Goal: Communication & Community: Answer question/provide support

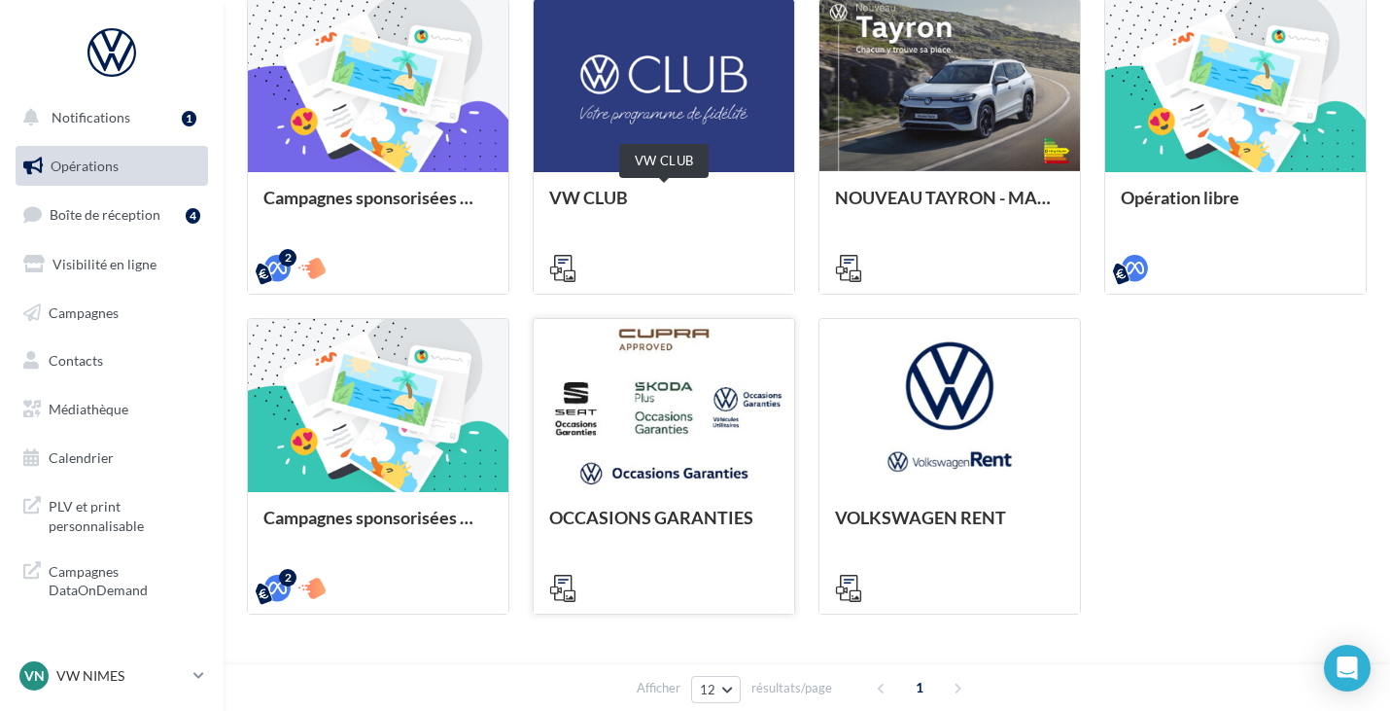
scroll to position [616, 0]
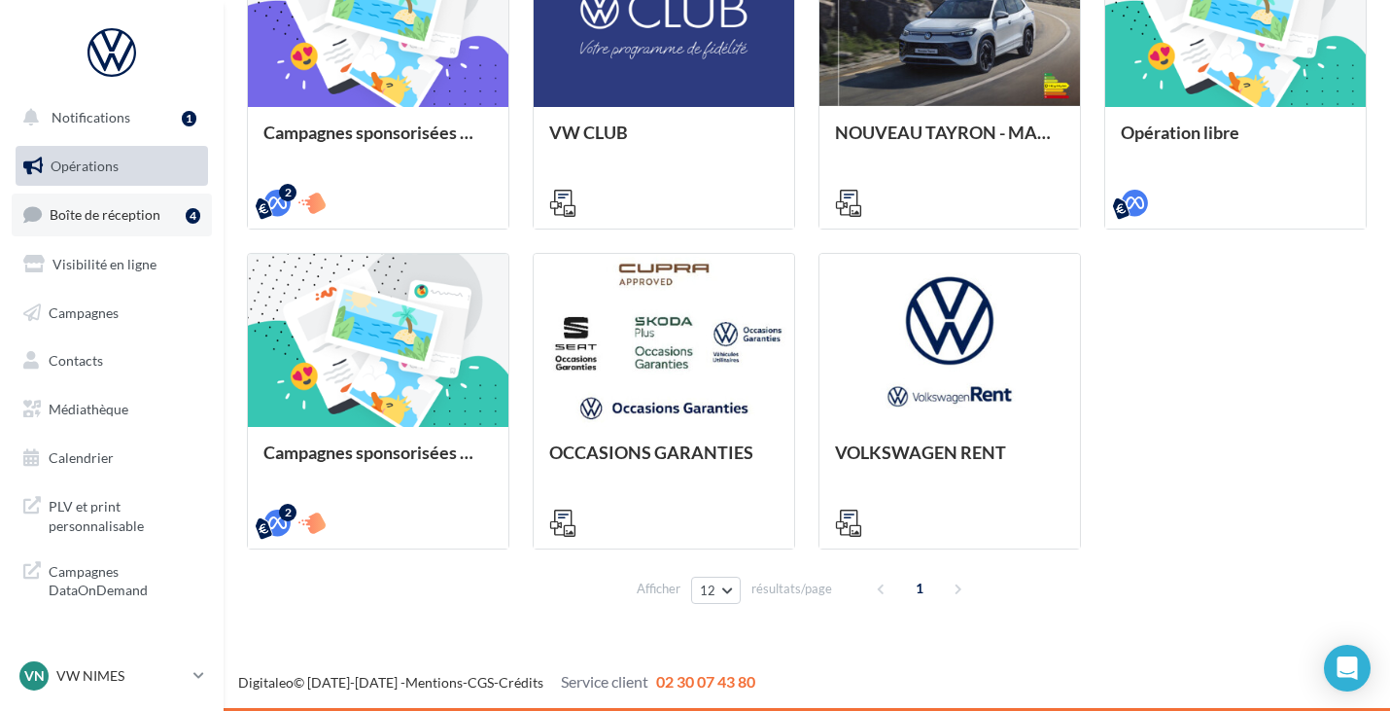
click at [131, 221] on span "Boîte de réception" at bounding box center [105, 214] width 111 height 17
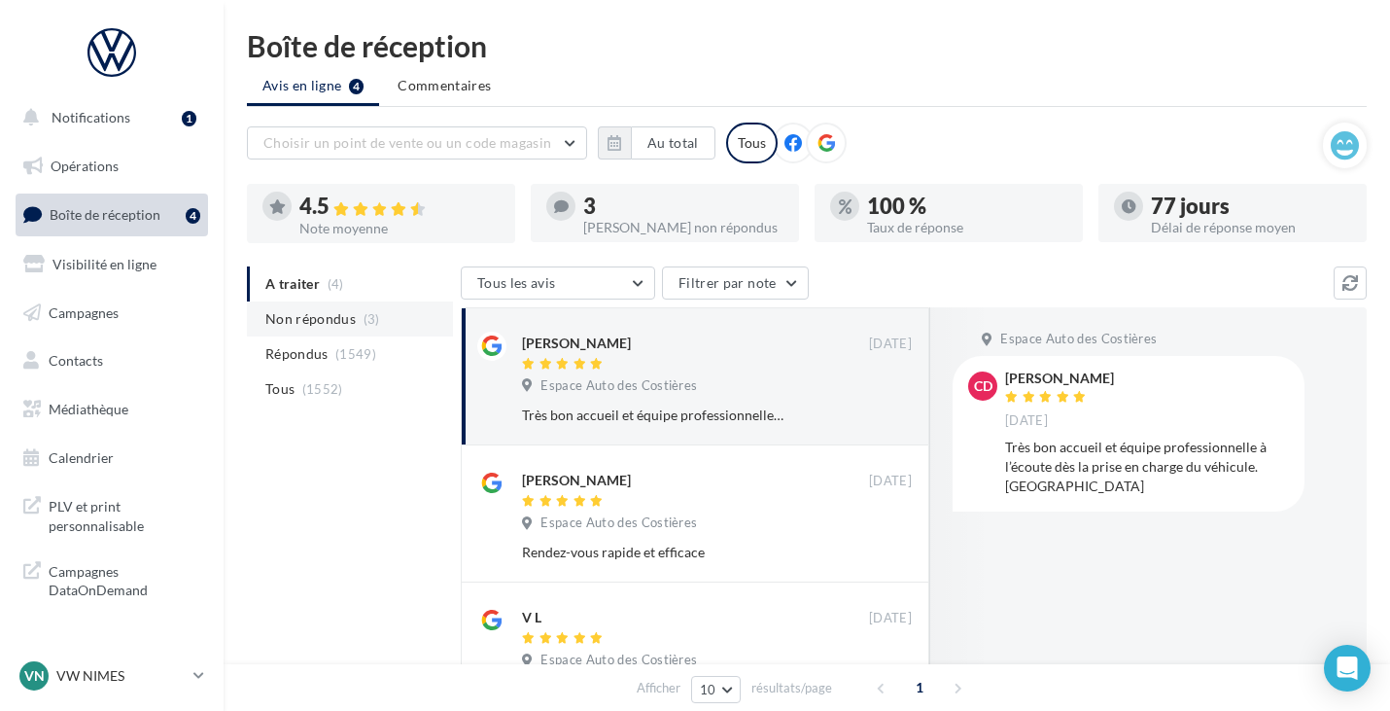
click at [346, 316] on span "Non répondus" at bounding box center [310, 318] width 90 height 19
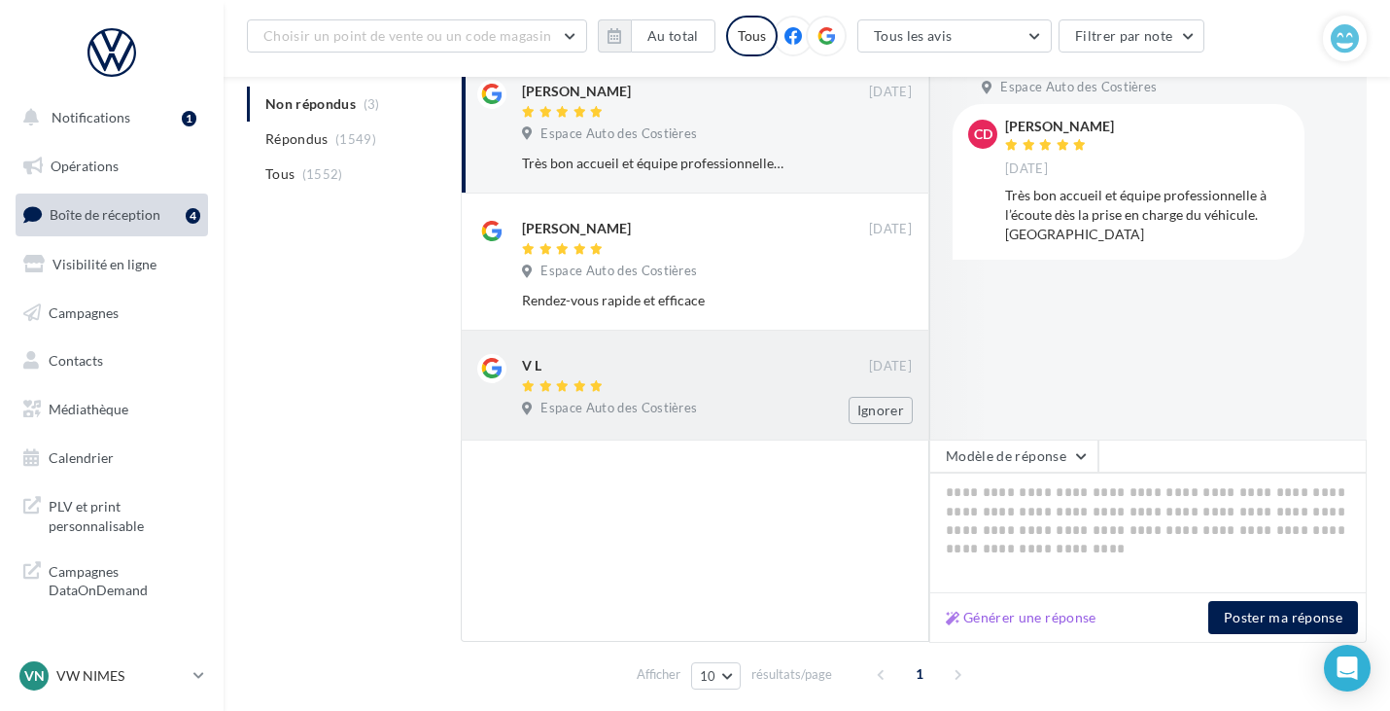
scroll to position [292, 0]
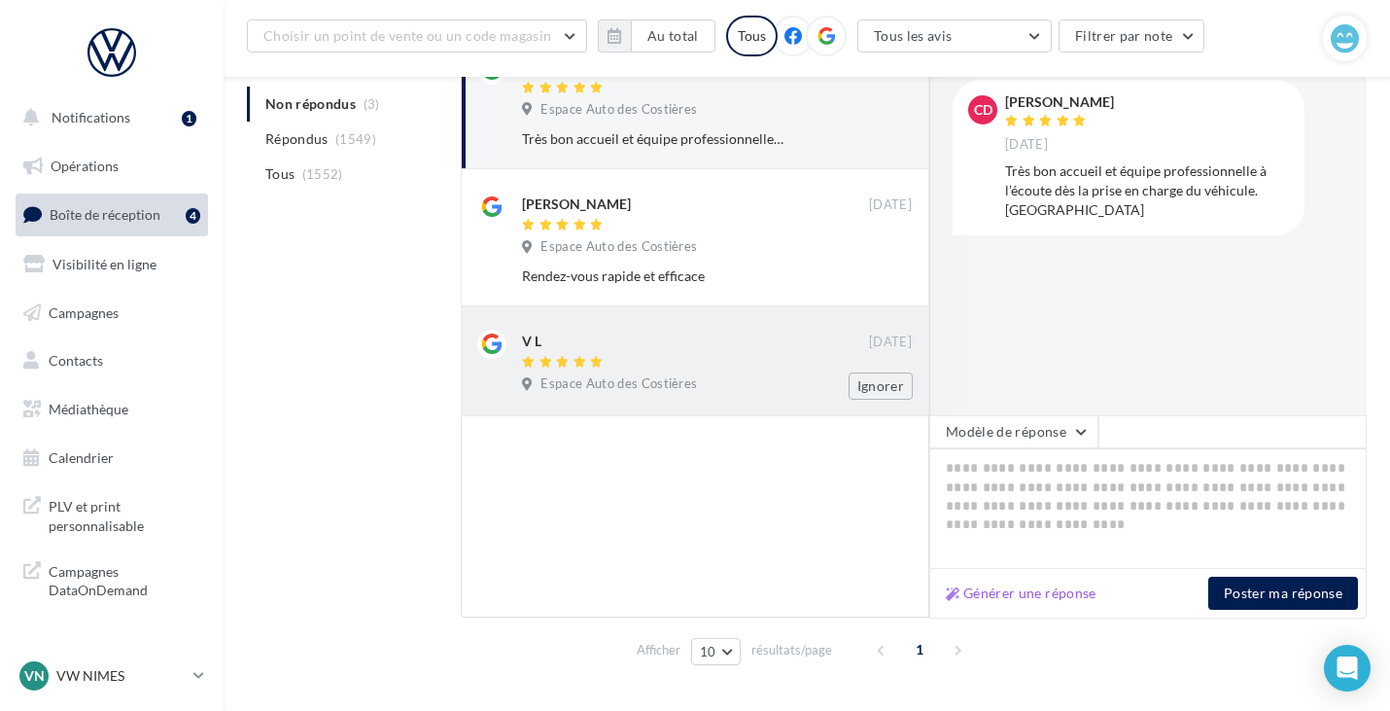
click at [617, 358] on div at bounding box center [695, 363] width 347 height 17
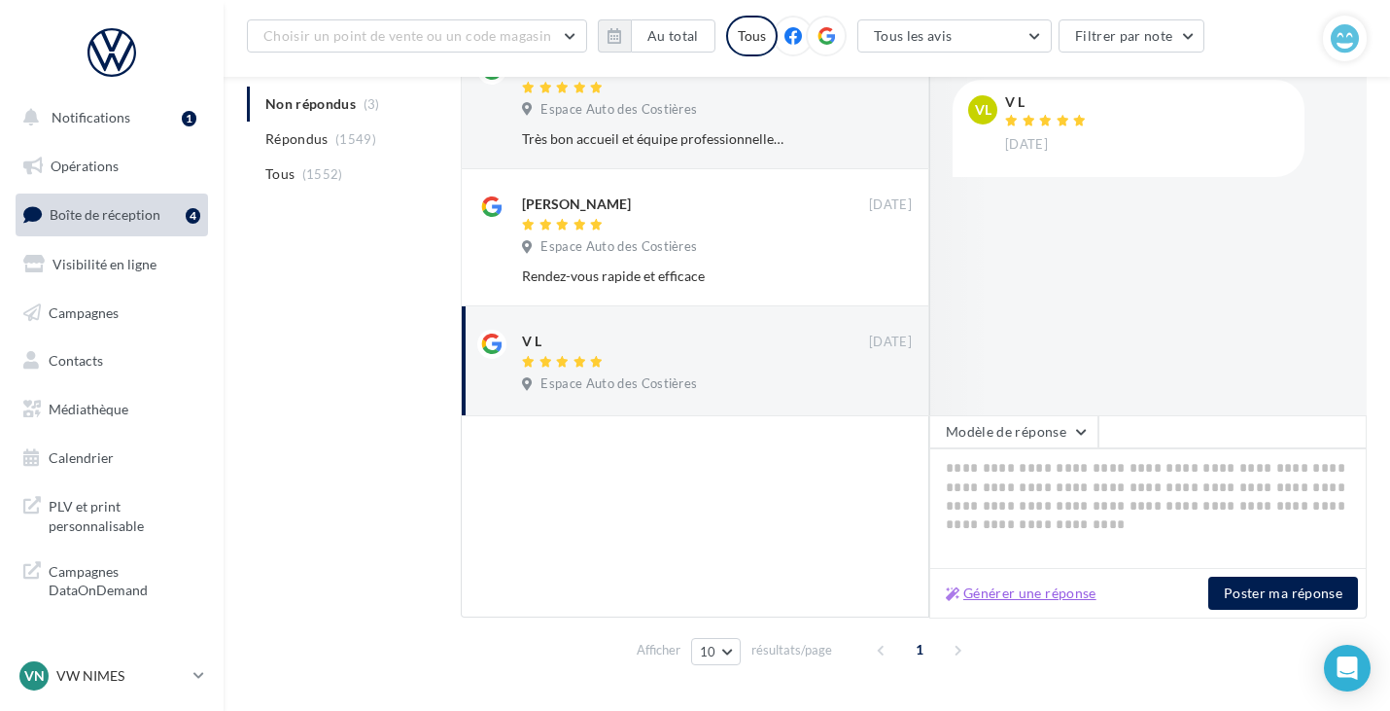
click at [1049, 585] on button "Générer une réponse" at bounding box center [1021, 592] width 166 height 23
type textarea "**********"
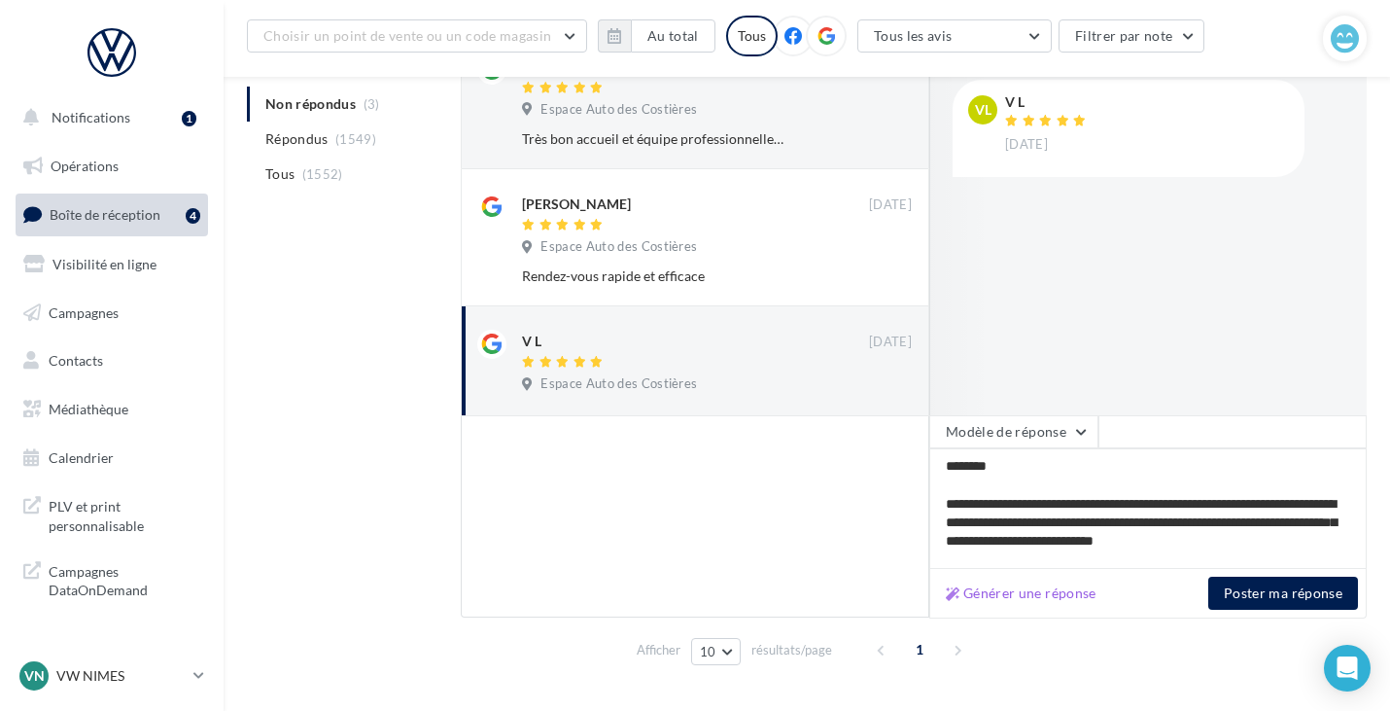
scroll to position [47, 0]
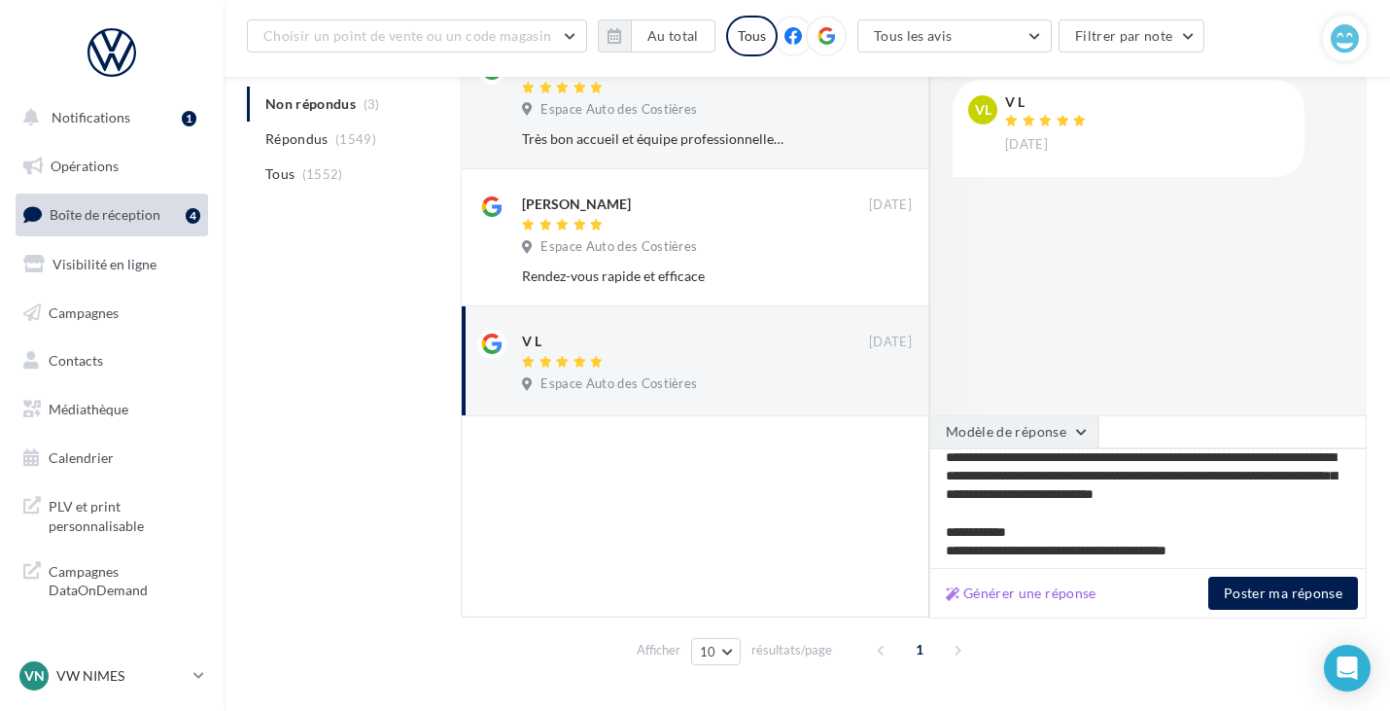
click at [1036, 438] on button "Modèle de réponse" at bounding box center [1013, 431] width 169 height 33
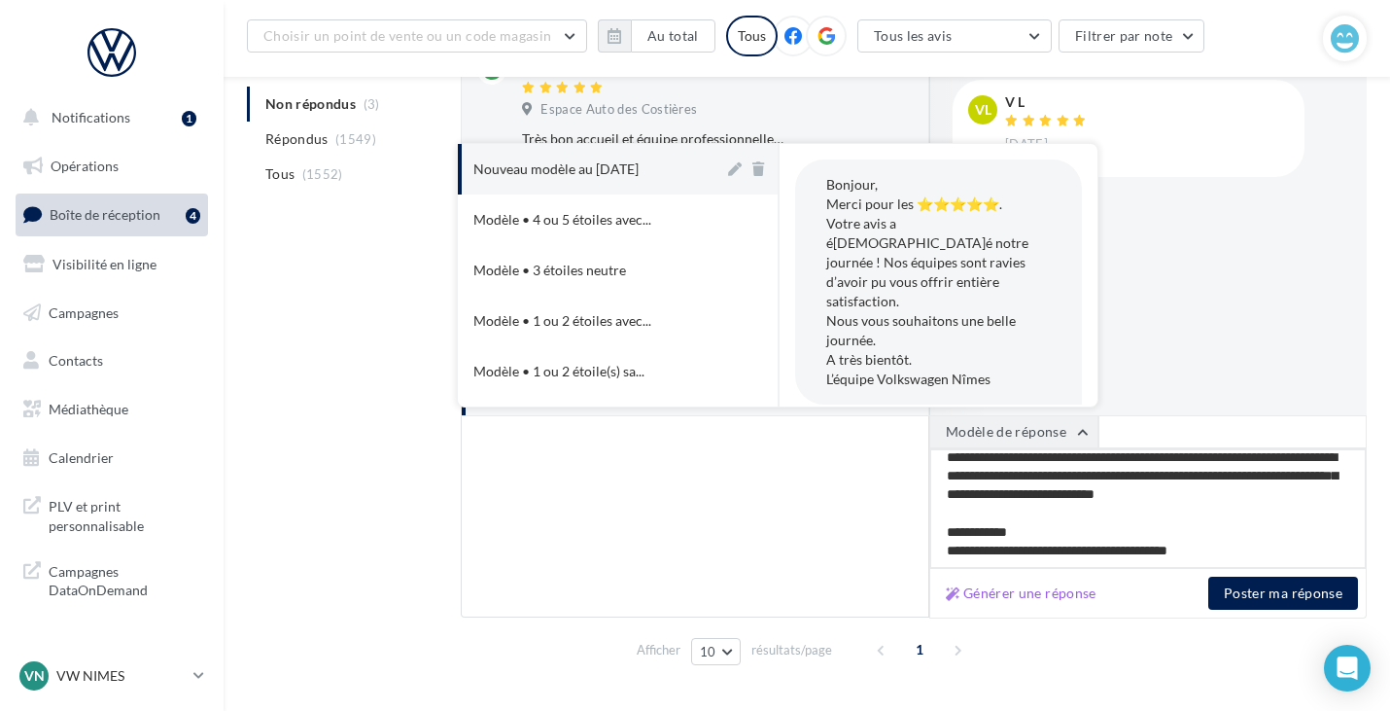
scroll to position [0, 0]
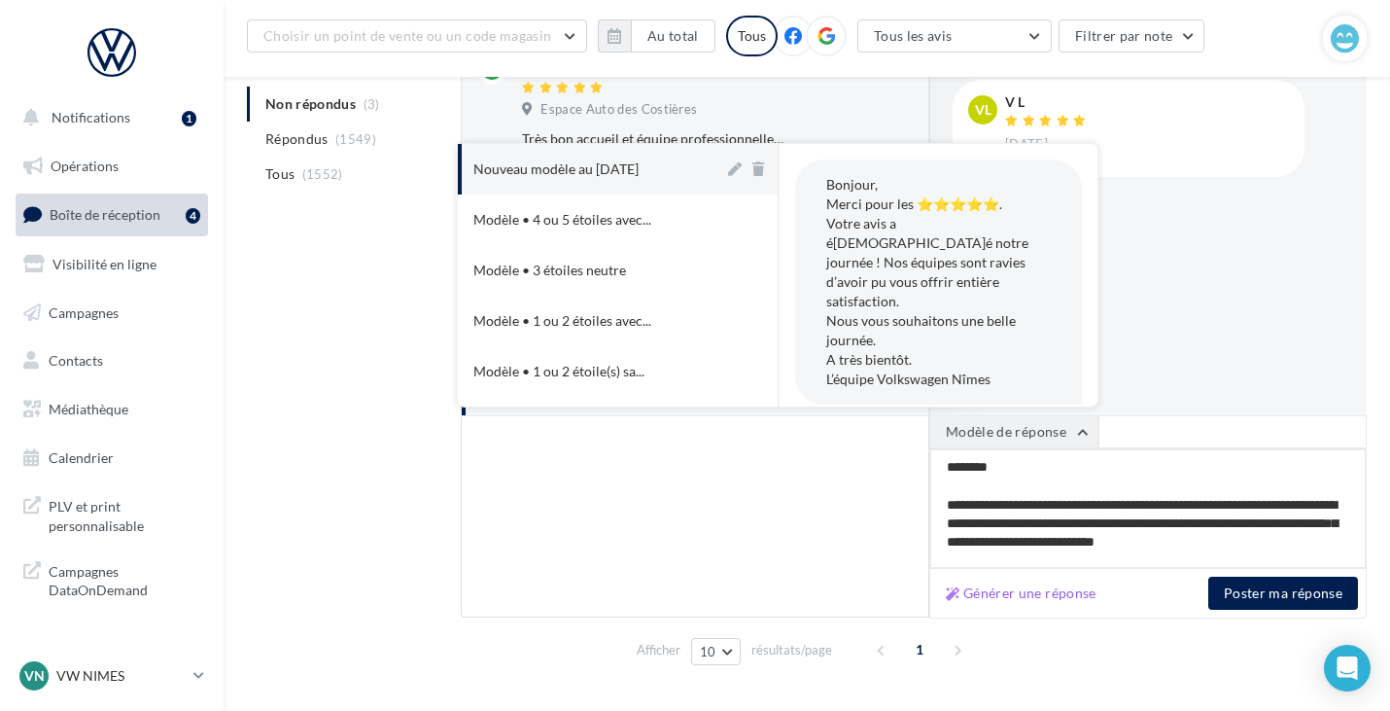
drag, startPoint x: 1250, startPoint y: 556, endPoint x: 942, endPoint y: 446, distance: 327.2
click at [940, 443] on div "**********" at bounding box center [1148, 492] width 438 height 154
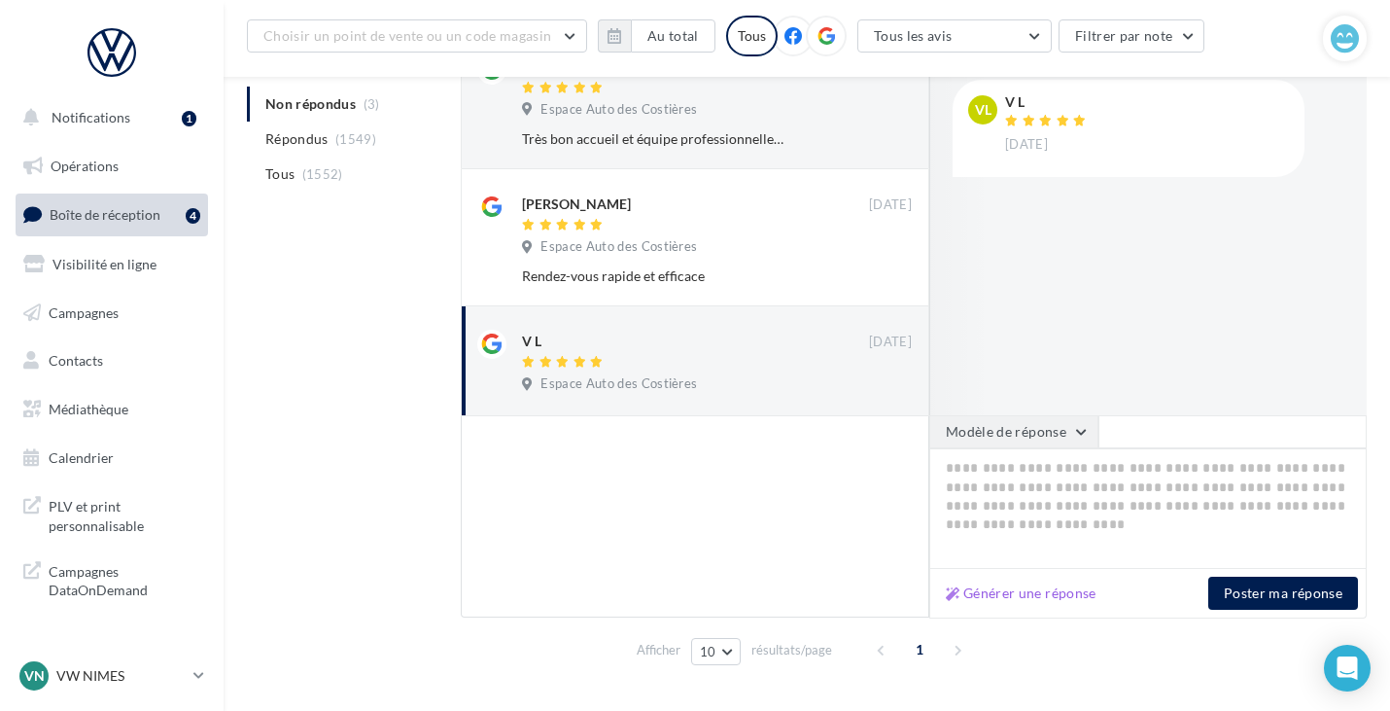
click at [946, 436] on button "Modèle de réponse" at bounding box center [1013, 431] width 169 height 33
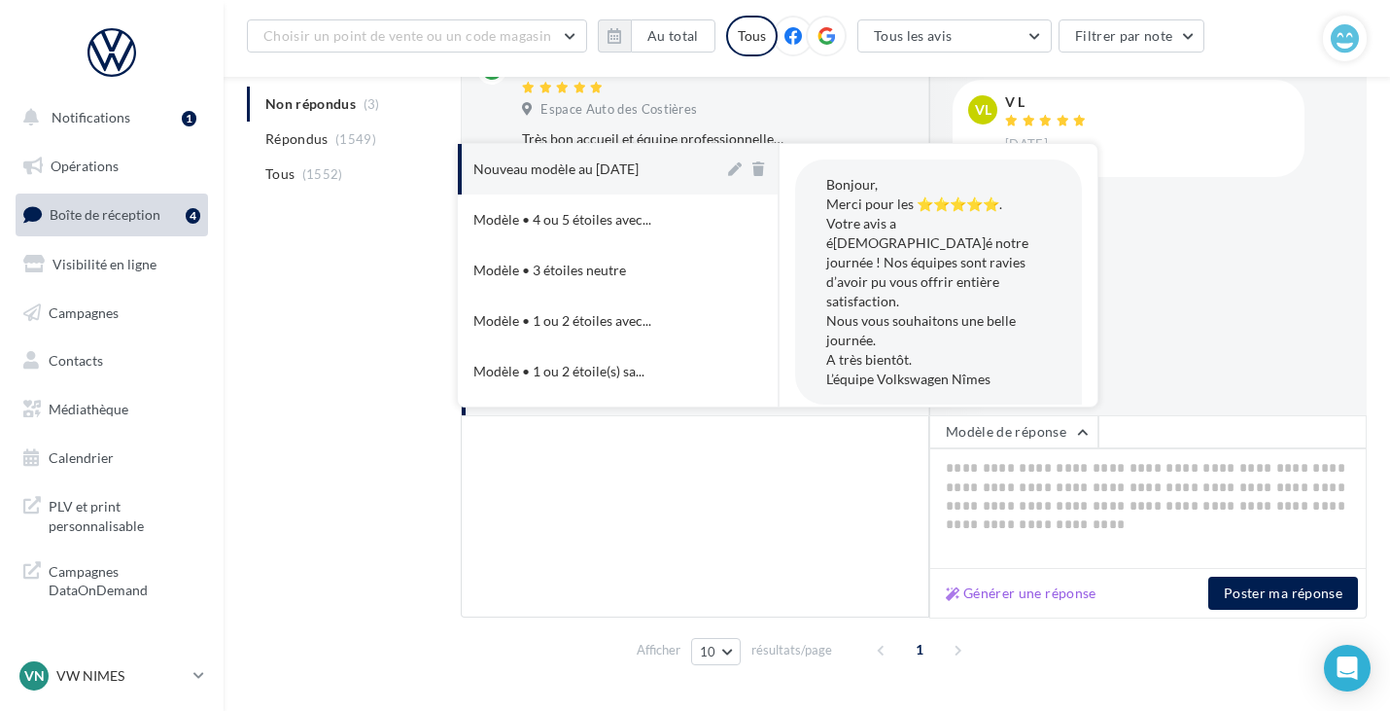
click at [362, 141] on span "(1549)" at bounding box center [355, 139] width 41 height 16
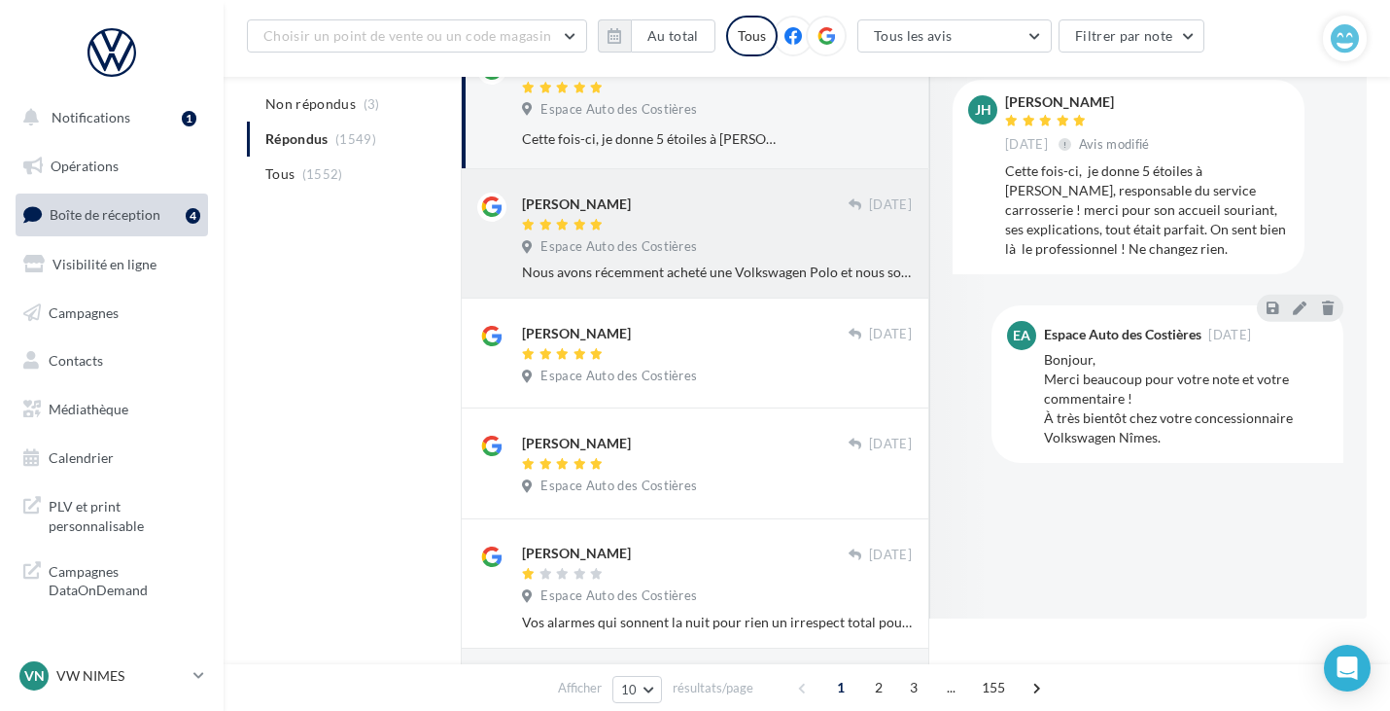
click at [778, 263] on div "[PERSON_NAME] [DATE] Espace Auto des Costières Nous avons récemment acheté une …" at bounding box center [717, 237] width 390 height 89
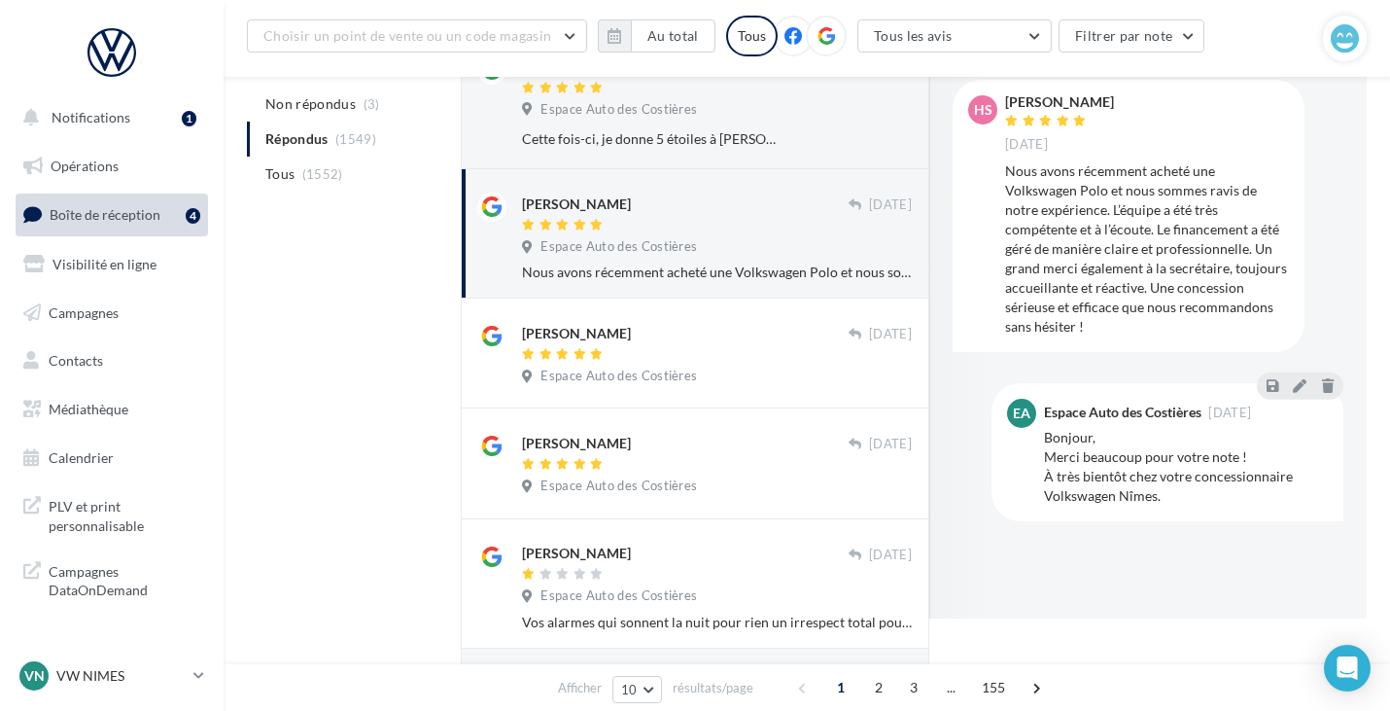
click at [1135, 468] on div "Bonjour, Merci beaucoup pour votre note ! À très bientôt chez votre concessionn…" at bounding box center [1186, 467] width 284 height 78
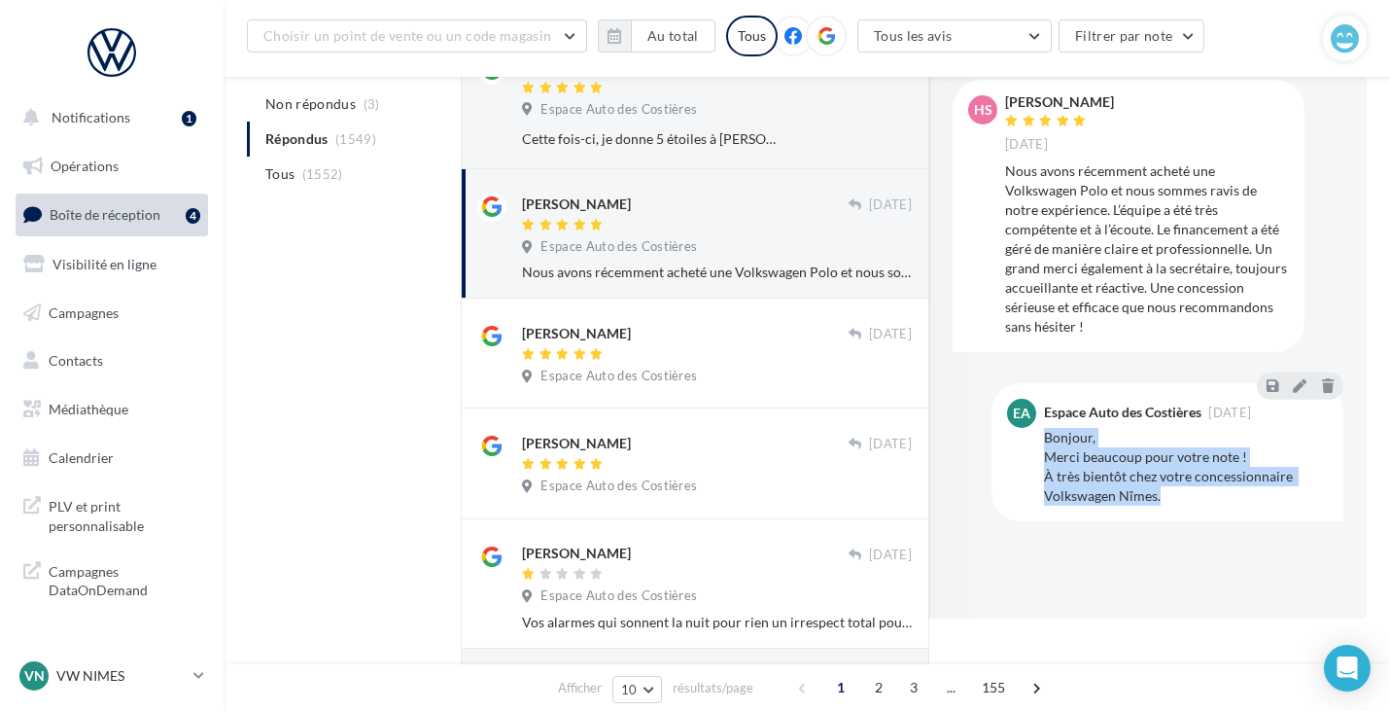
drag, startPoint x: 1168, startPoint y: 484, endPoint x: 1045, endPoint y: 417, distance: 139.7
click at [1045, 428] on div "Bonjour, Merci beaucoup pour votre note ! À très bientôt chez votre concessionn…" at bounding box center [1186, 467] width 284 height 78
copy div "Bonjour, Merci beaucoup pour votre note ! À très bientôt chez votre concessionn…"
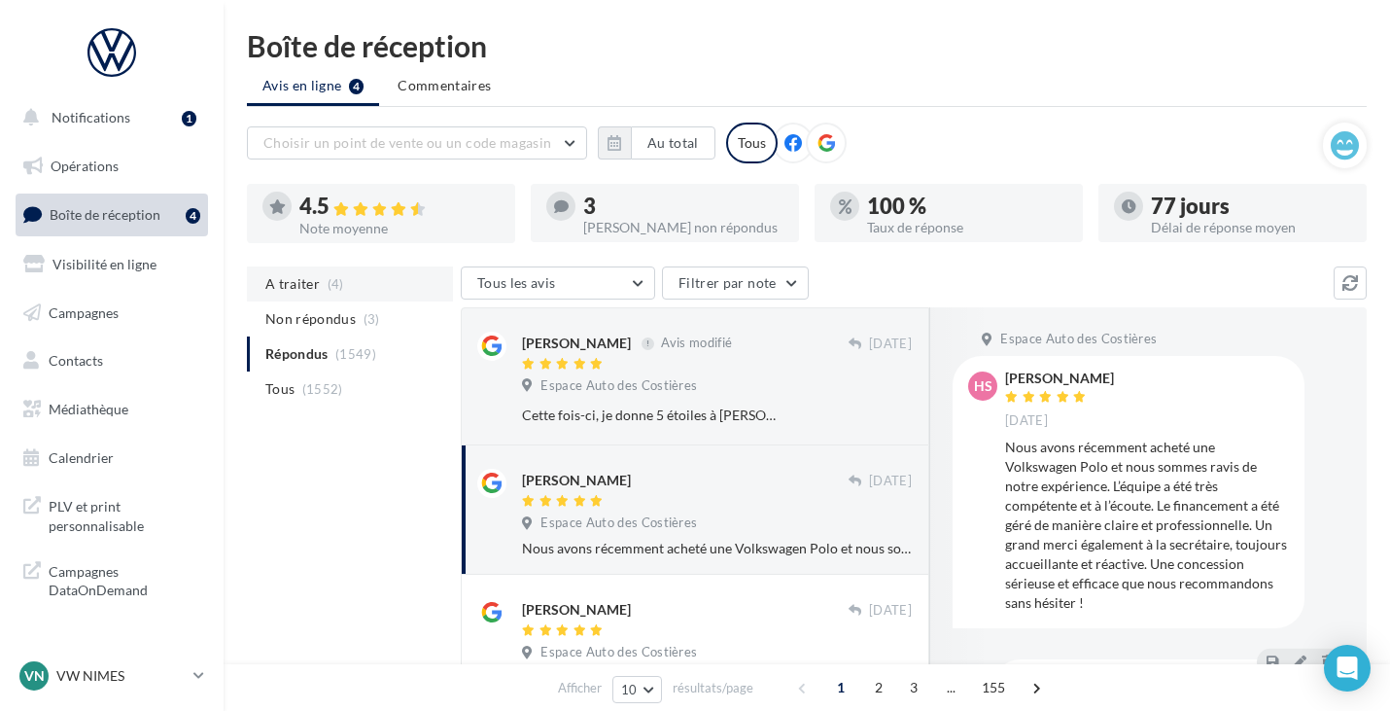
click at [357, 293] on li "A traiter (4)" at bounding box center [350, 283] width 206 height 35
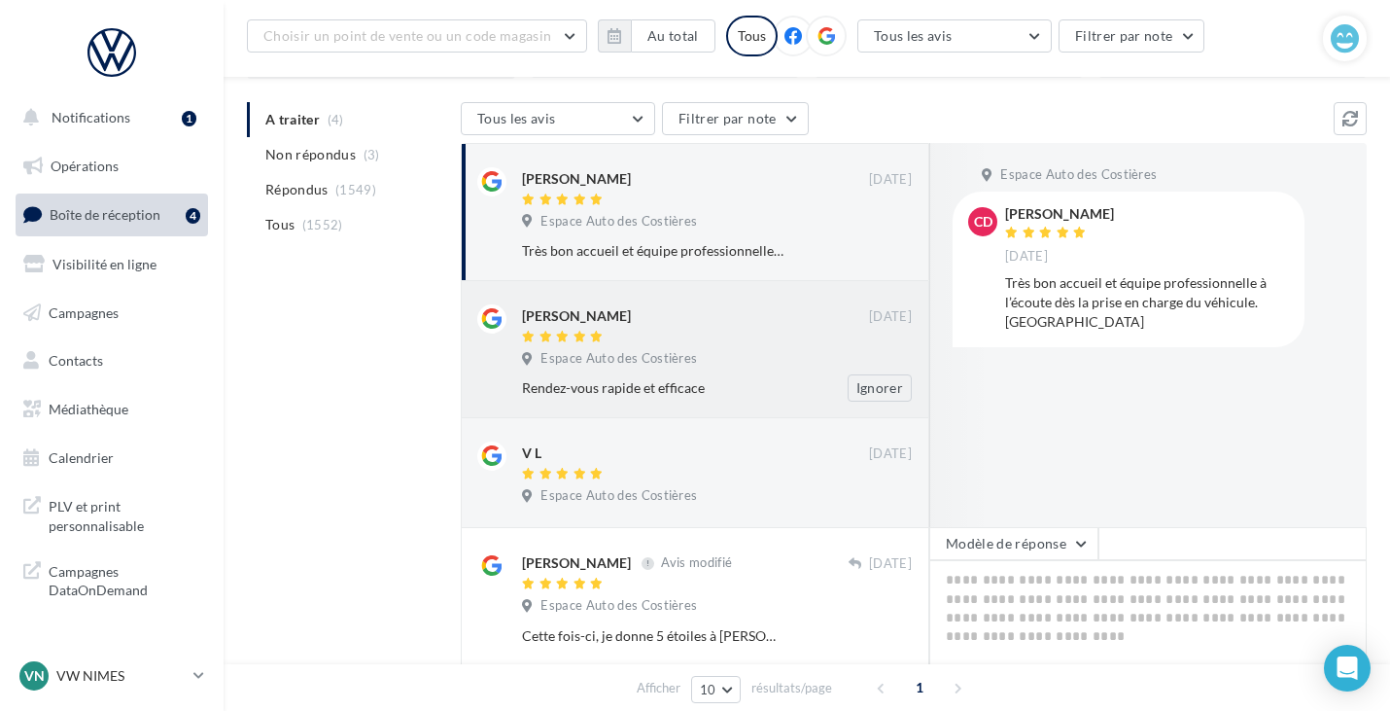
scroll to position [194, 0]
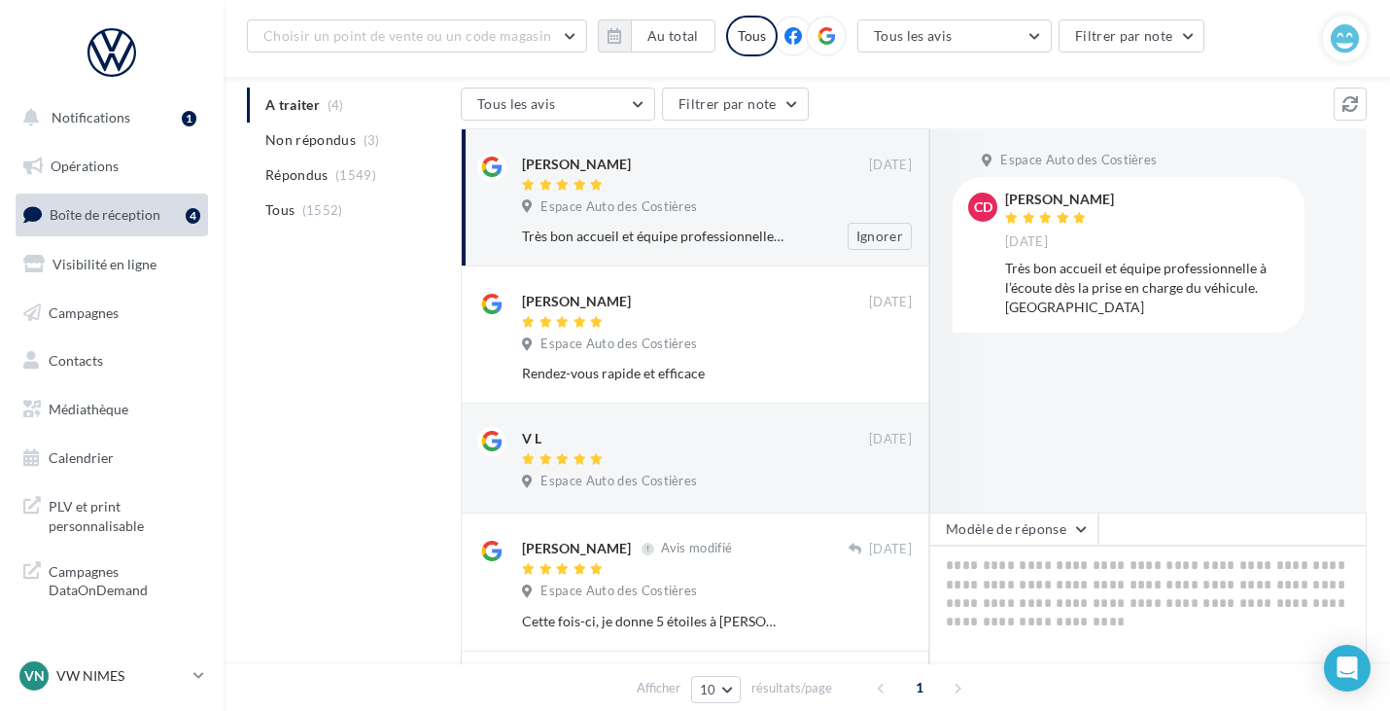
click at [607, 222] on div "[PERSON_NAME] [DATE] Espace Auto des Costières Très bon accueil et équipe profe…" at bounding box center [717, 201] width 390 height 97
click at [972, 562] on textarea at bounding box center [1148, 605] width 438 height 121
paste textarea "**********"
type textarea "**********"
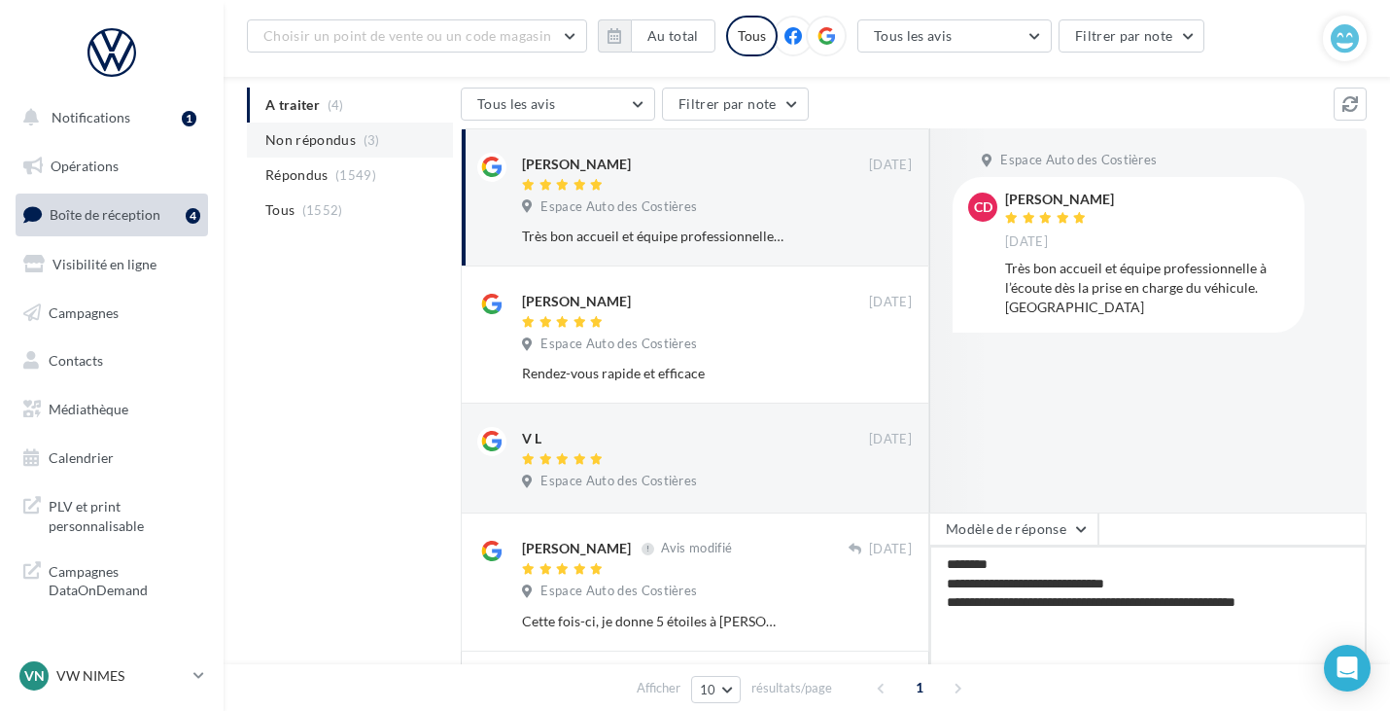
type textarea "**********"
click at [333, 150] on span "Non répondus" at bounding box center [310, 139] width 90 height 19
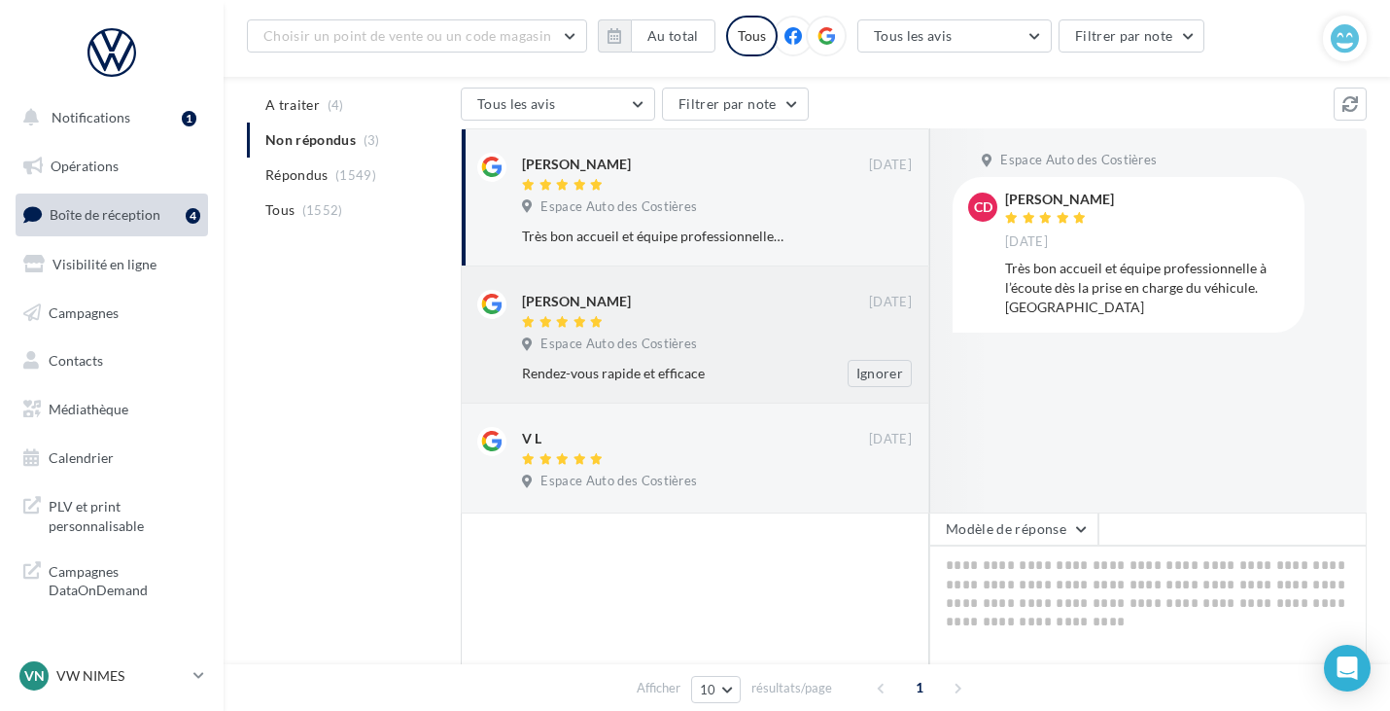
click at [704, 292] on div "[PERSON_NAME]" at bounding box center [695, 300] width 347 height 20
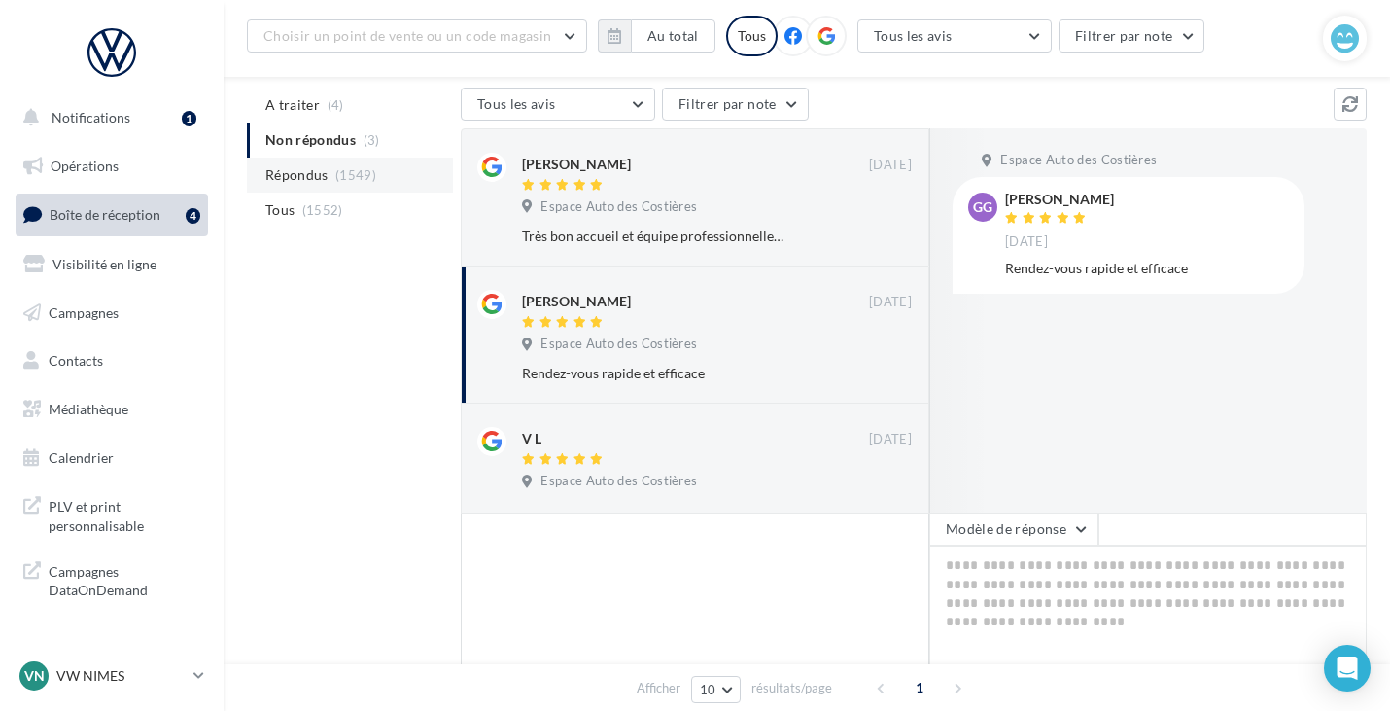
click at [266, 179] on span "Répondus" at bounding box center [296, 174] width 63 height 19
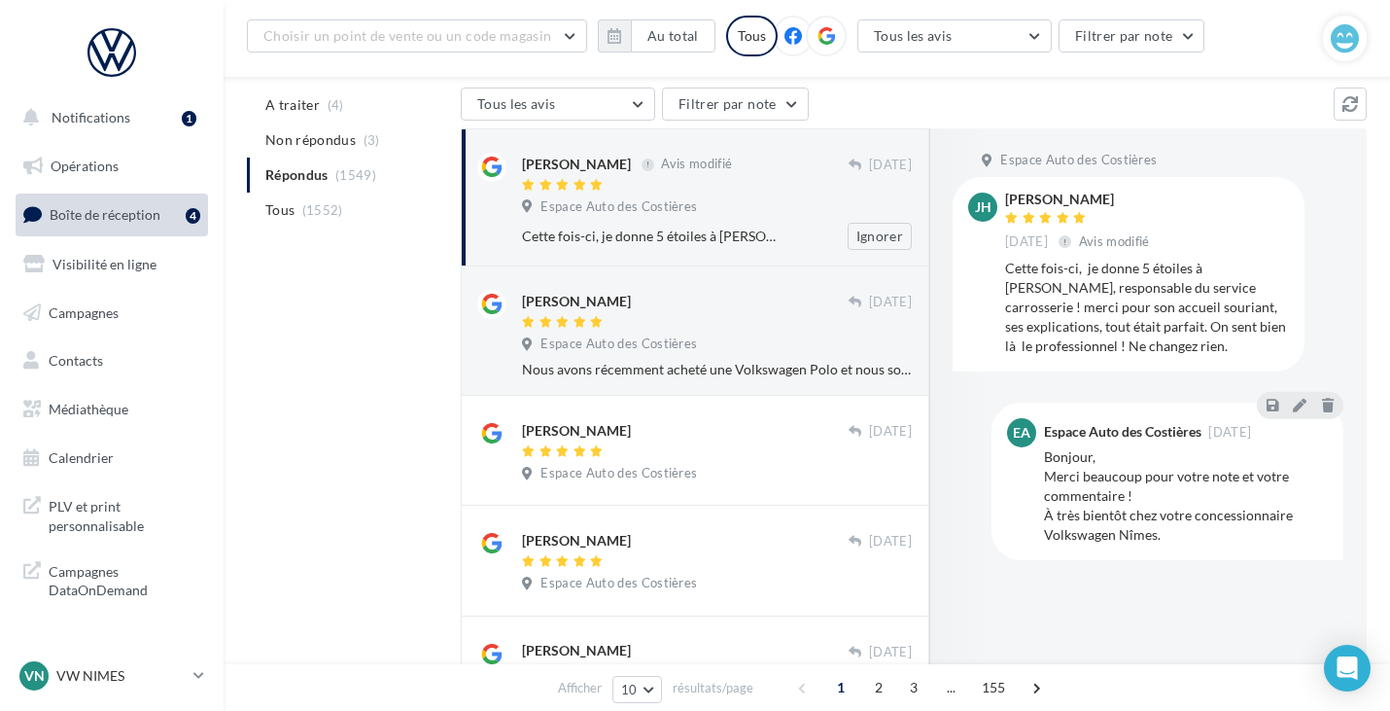
click at [735, 229] on div "Cette fois-ci, je donne 5 étoiles à [PERSON_NAME], responsable du service carro…" at bounding box center [653, 236] width 263 height 19
click at [730, 348] on div "Espace Auto des Costières" at bounding box center [717, 345] width 390 height 21
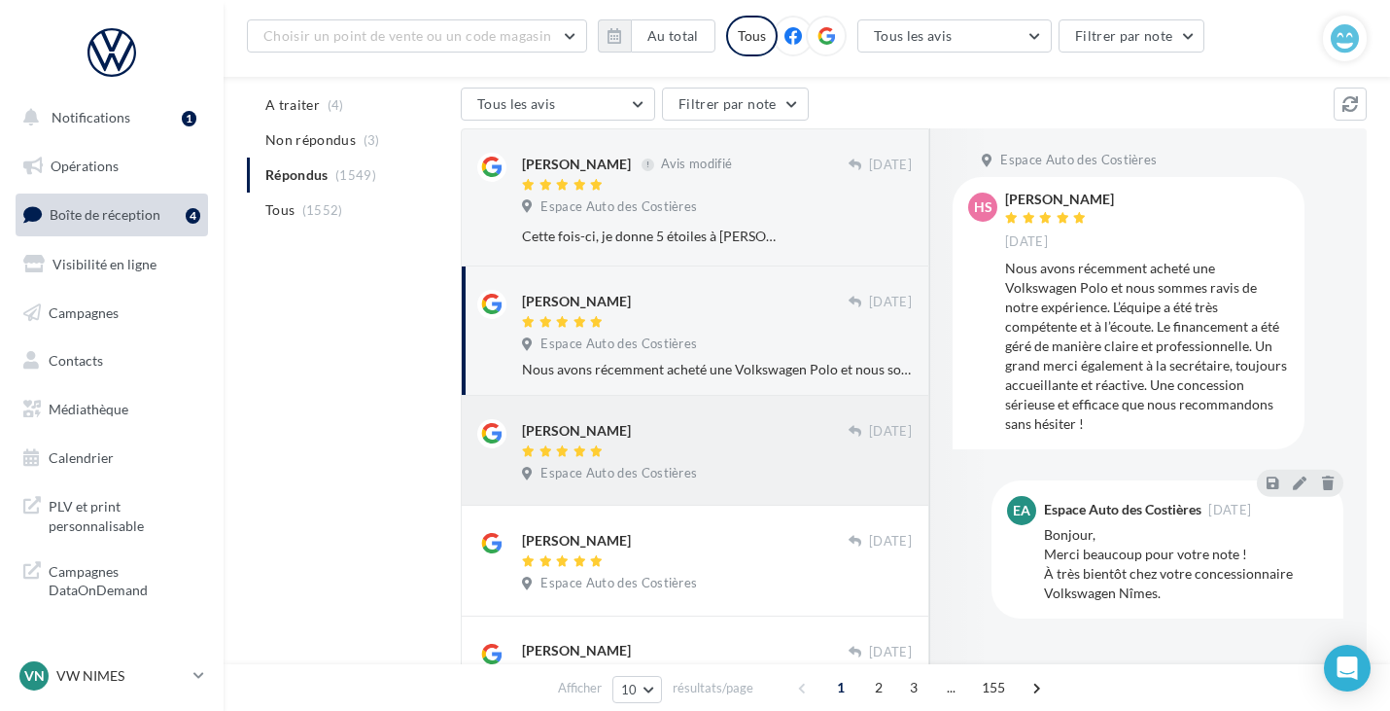
click at [700, 430] on div "[PERSON_NAME]" at bounding box center [685, 429] width 327 height 20
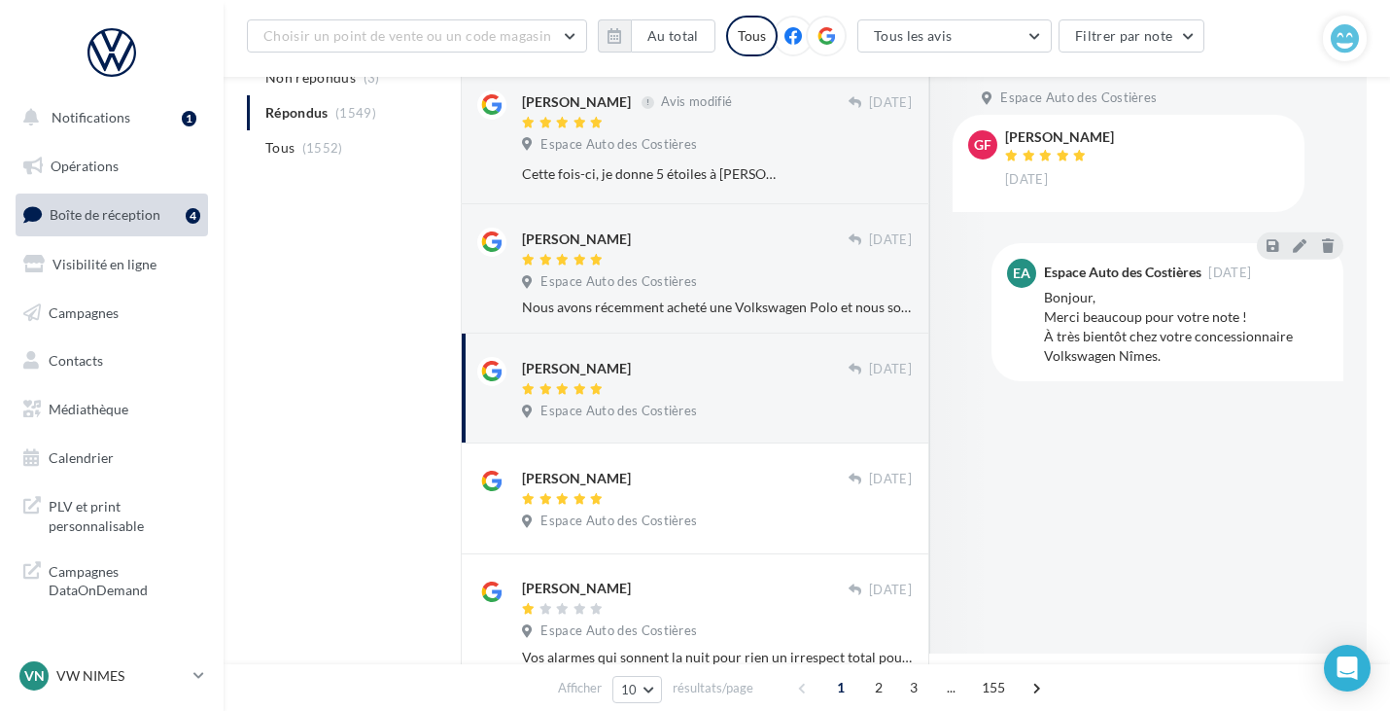
scroll to position [292, 0]
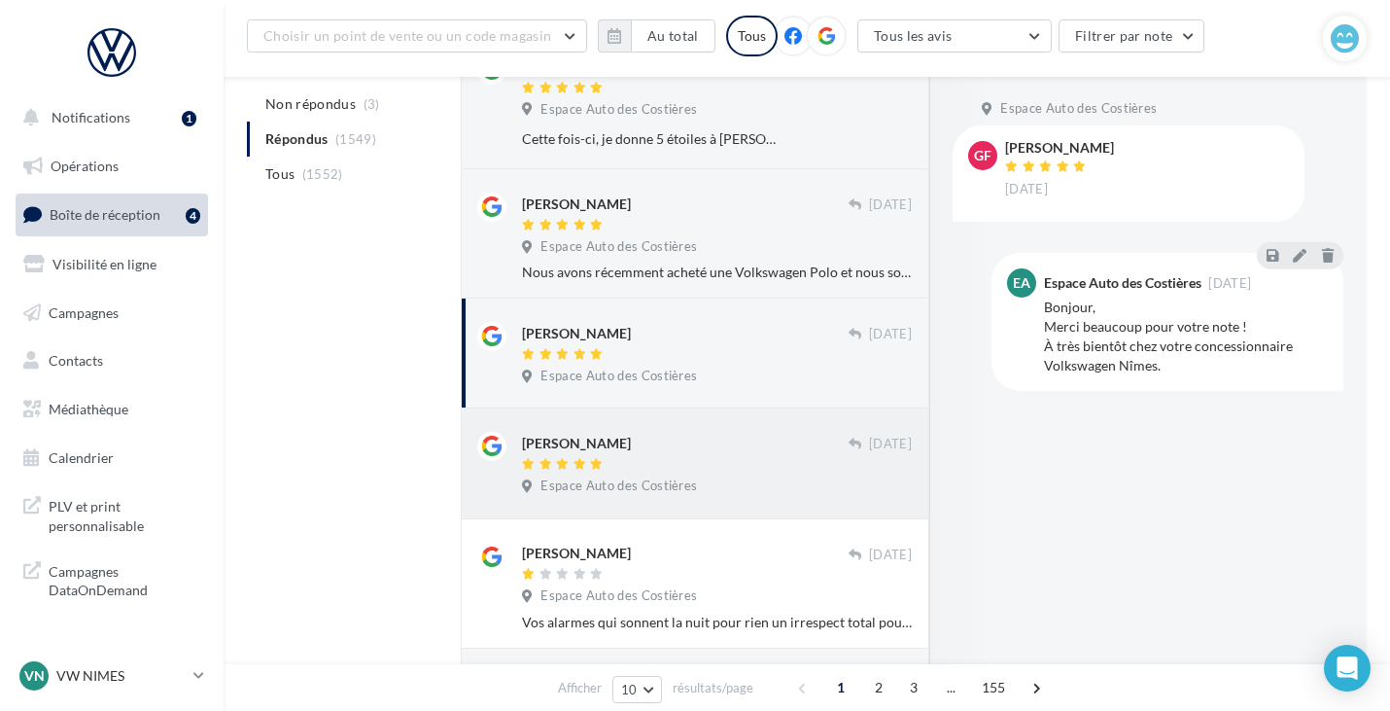
click at [668, 432] on div "[PERSON_NAME] [DATE] Espace Auto des Costières" at bounding box center [695, 463] width 436 height 78
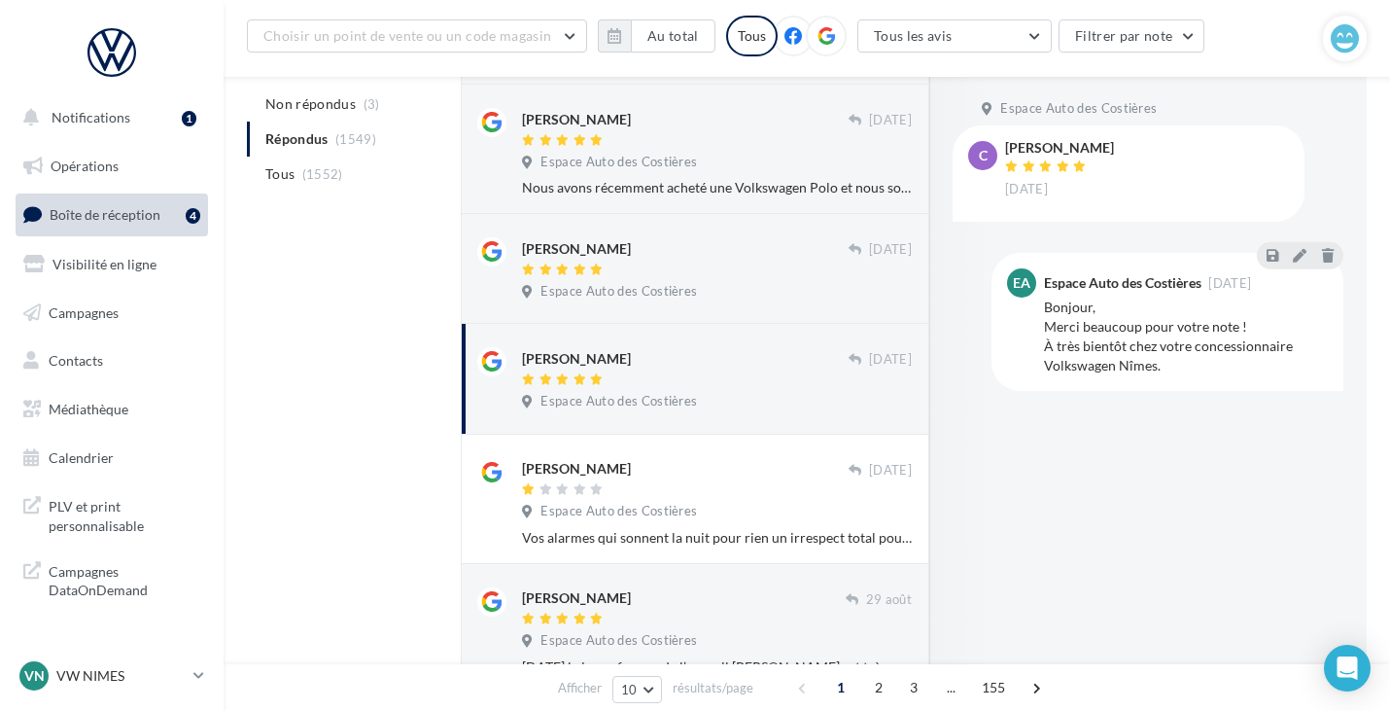
scroll to position [389, 0]
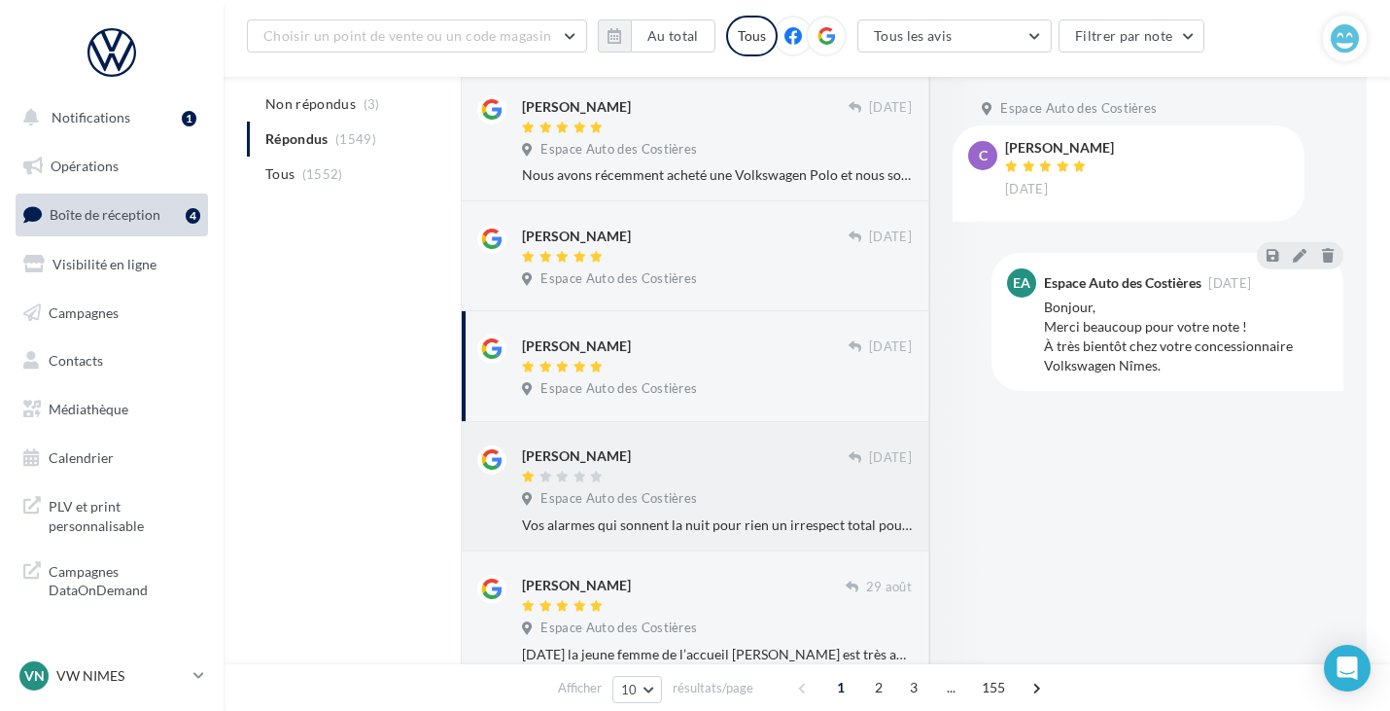
click at [666, 453] on div "[PERSON_NAME]" at bounding box center [685, 455] width 327 height 20
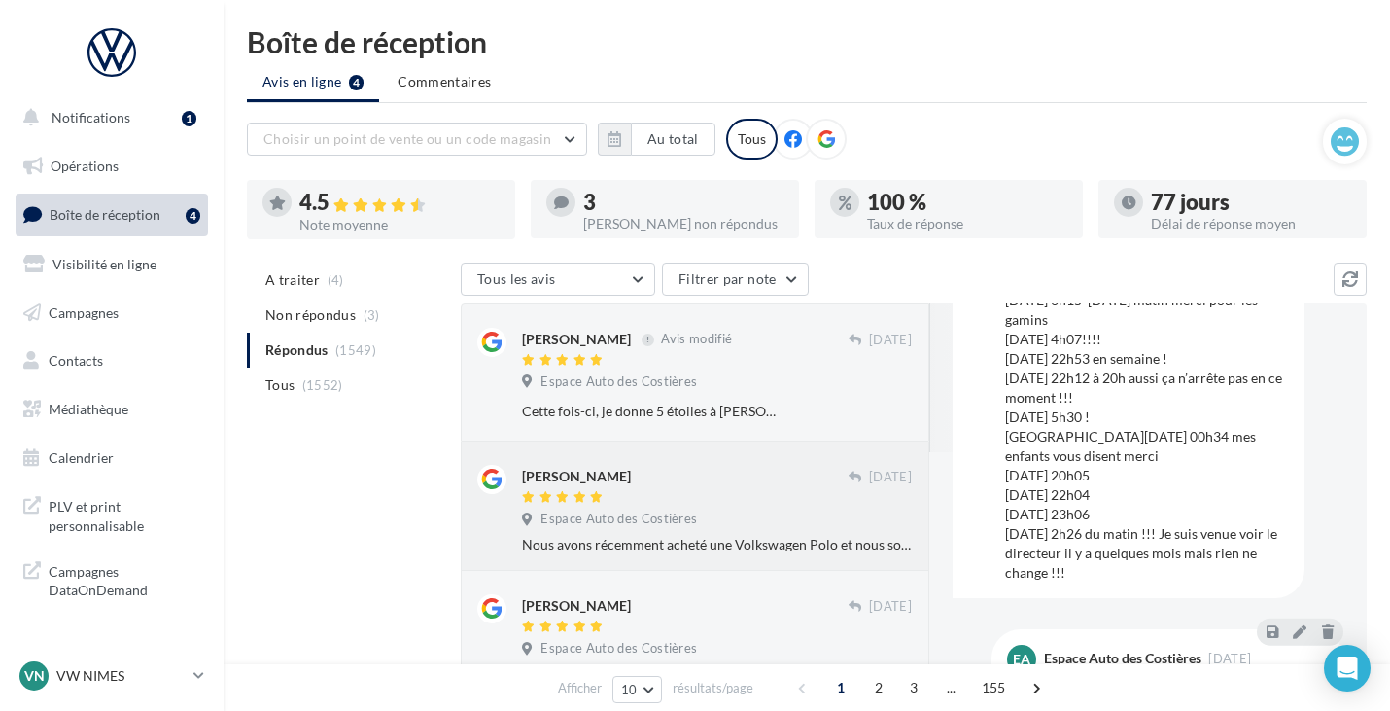
scroll to position [0, 0]
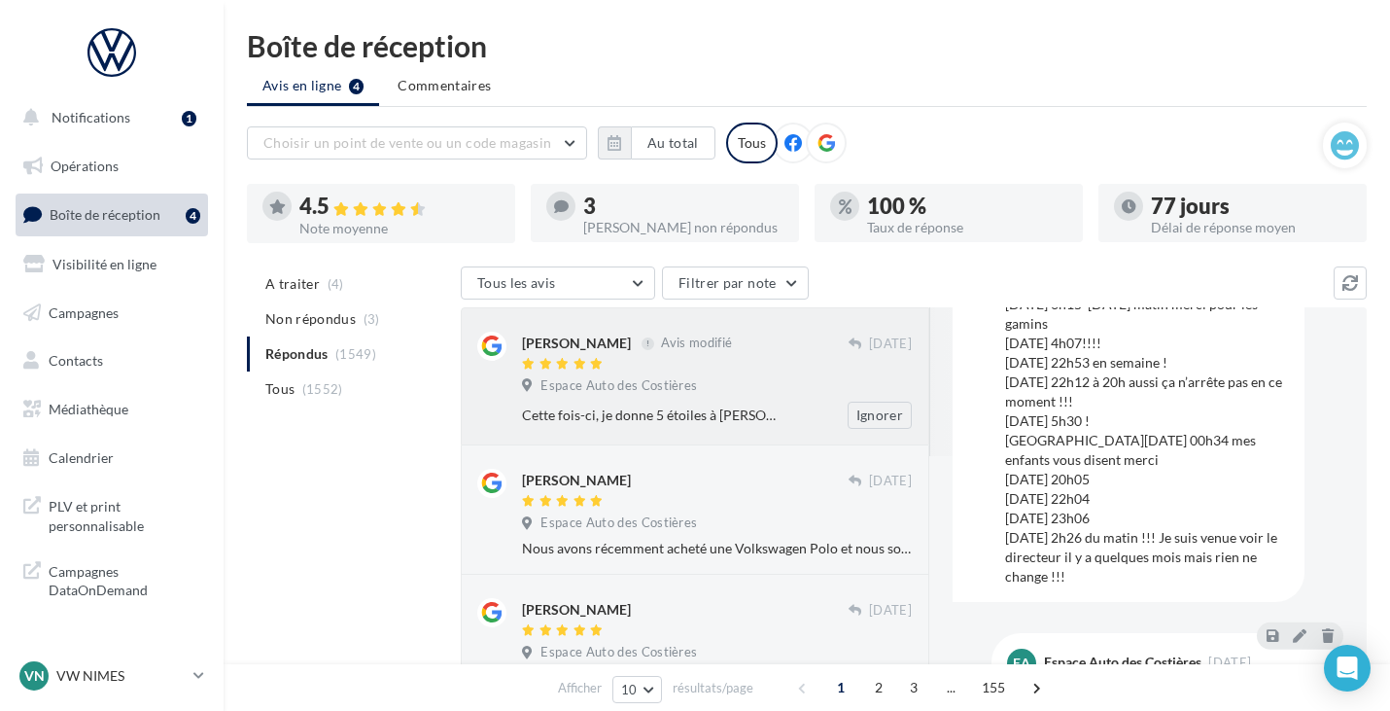
click at [679, 391] on span "Espace Auto des Costières" at bounding box center [619, 386] width 157 height 18
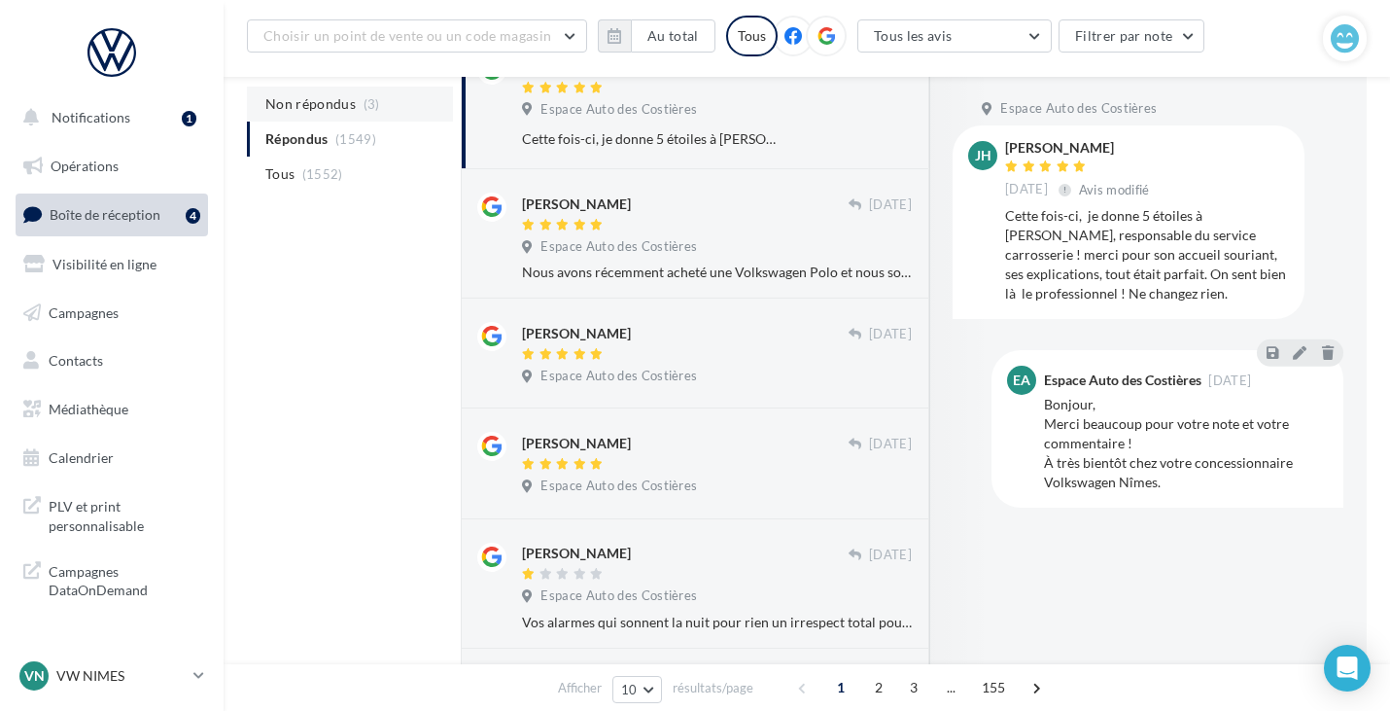
click at [372, 100] on span "(3)" at bounding box center [372, 104] width 17 height 16
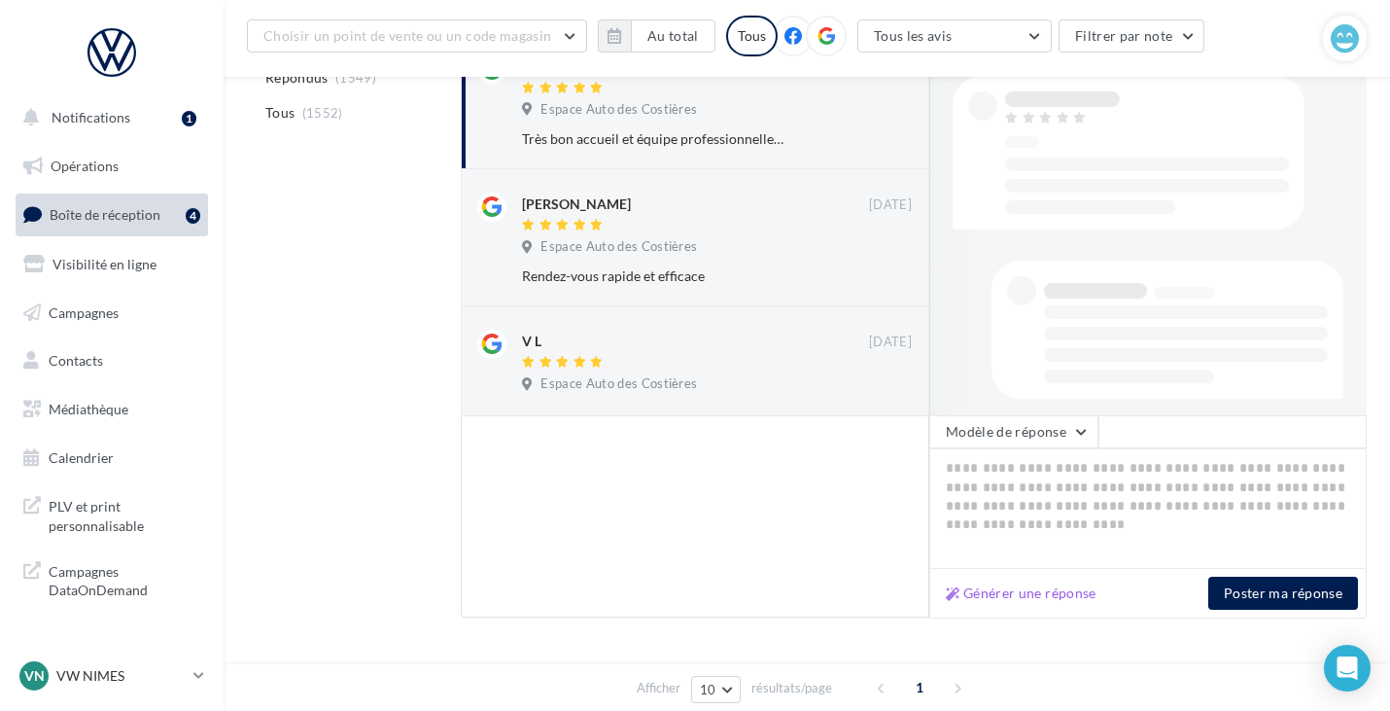
scroll to position [138, 0]
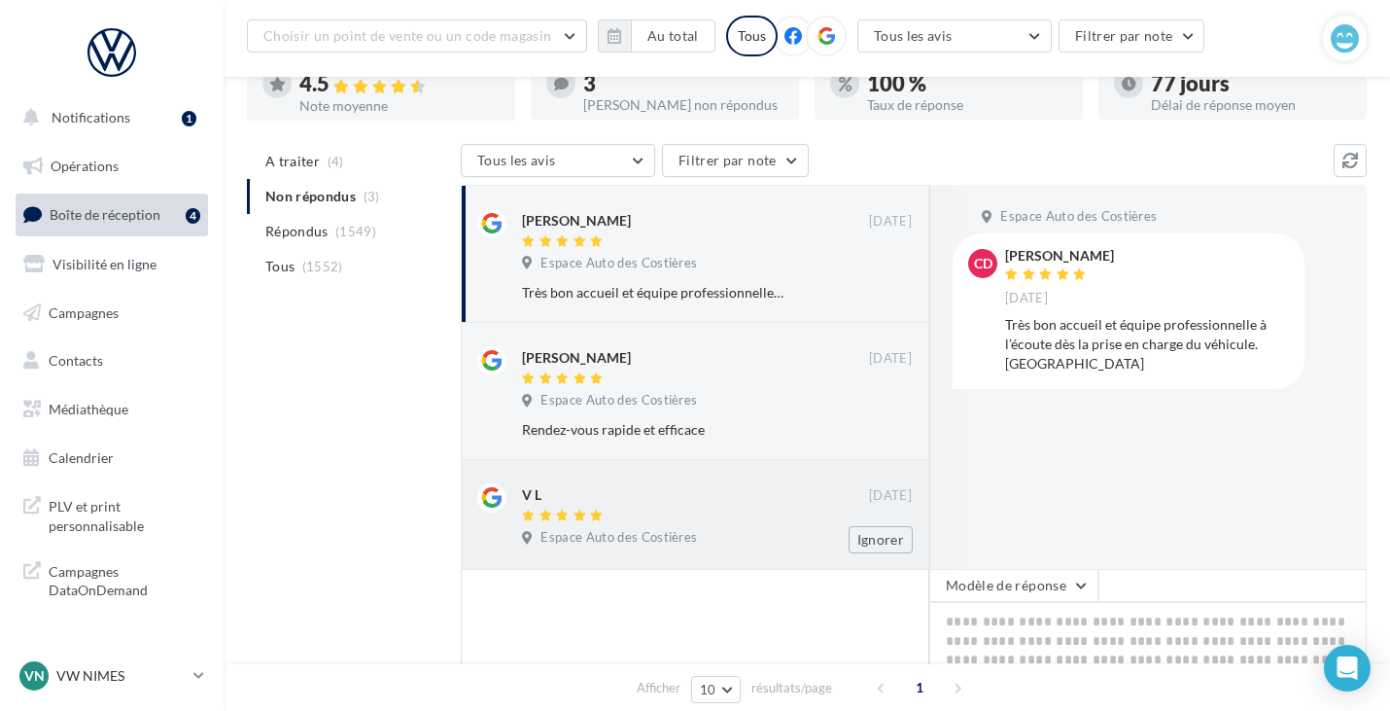
click at [684, 491] on div "V L" at bounding box center [695, 493] width 347 height 20
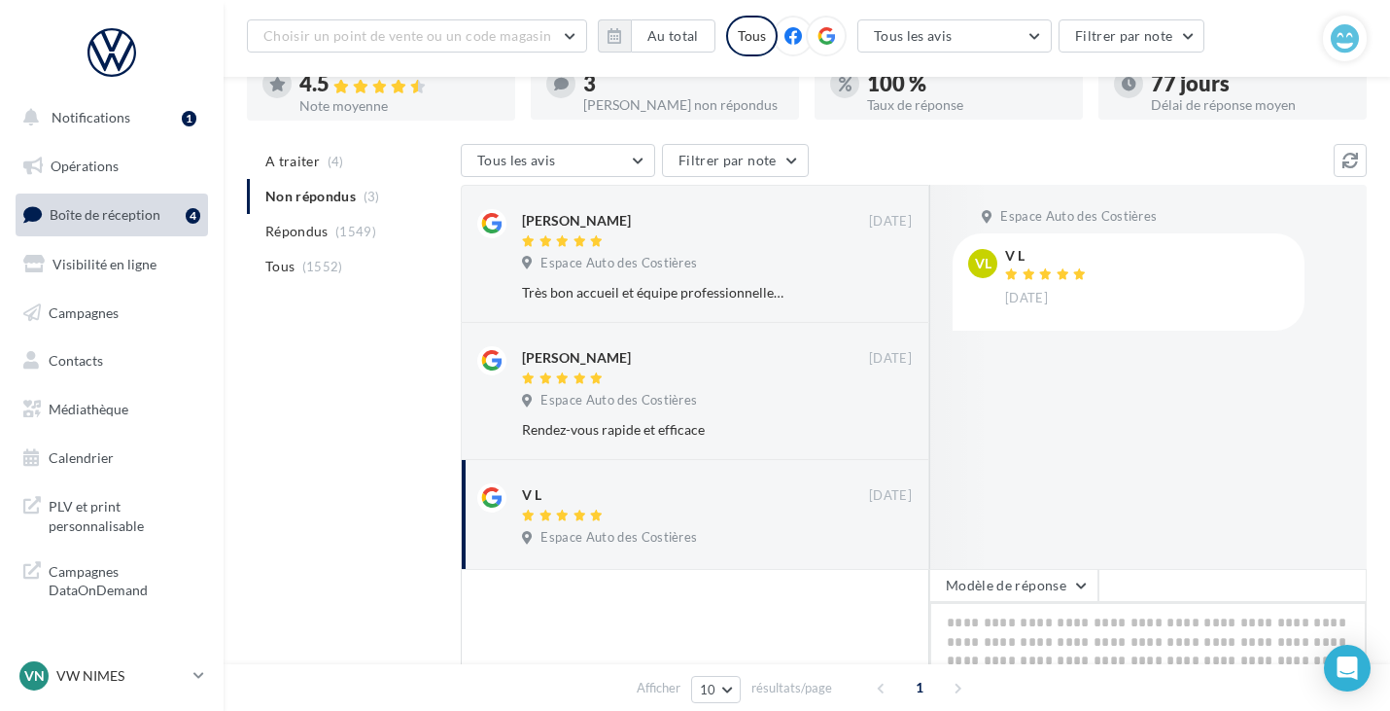
click at [1083, 631] on textarea at bounding box center [1148, 662] width 438 height 121
paste textarea "**********"
type textarea "**********"
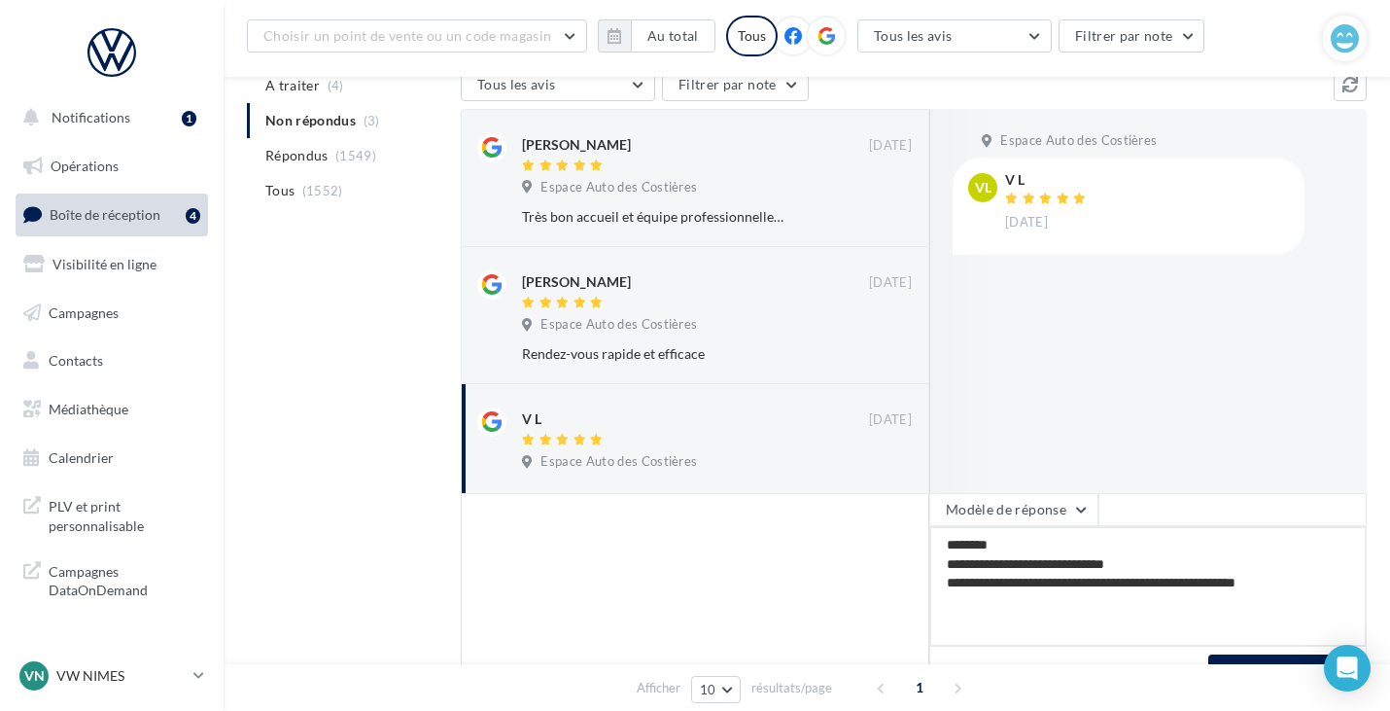
scroll to position [235, 0]
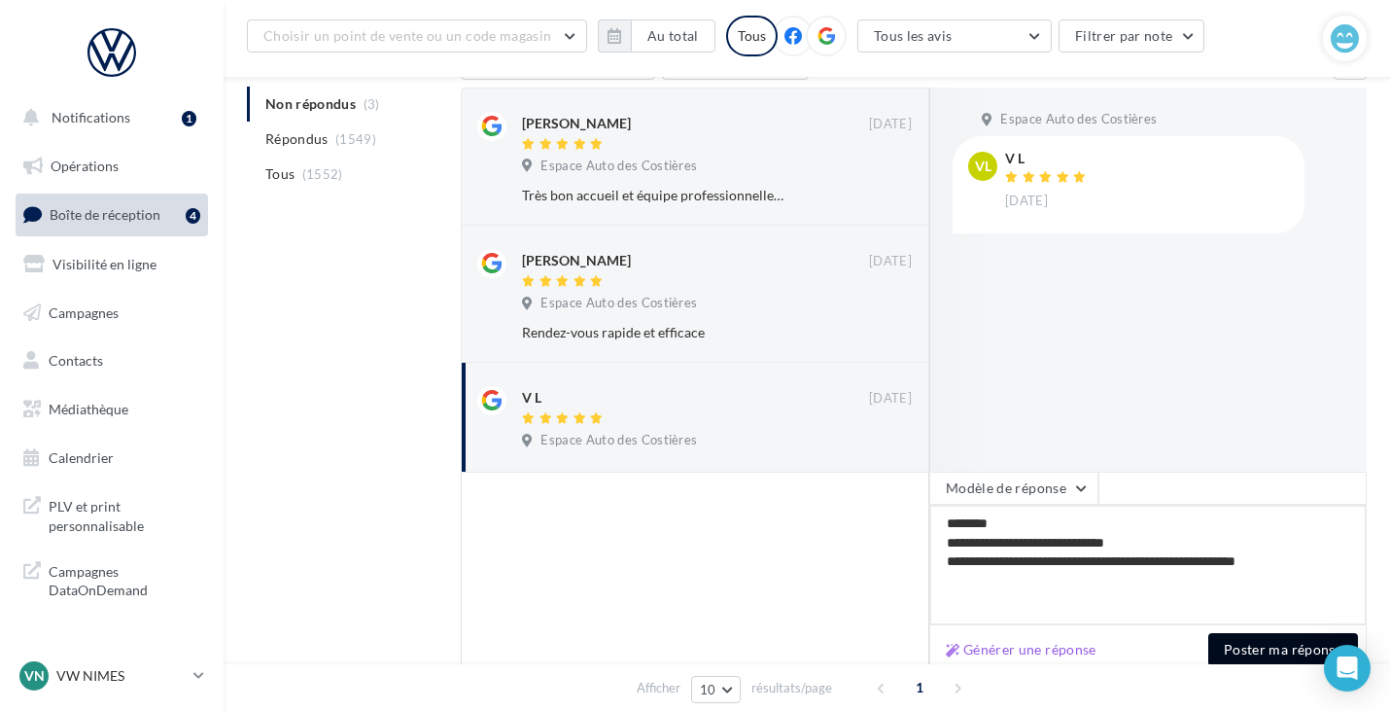
type textarea "**********"
click at [1245, 648] on button "Poster ma réponse" at bounding box center [1284, 649] width 150 height 33
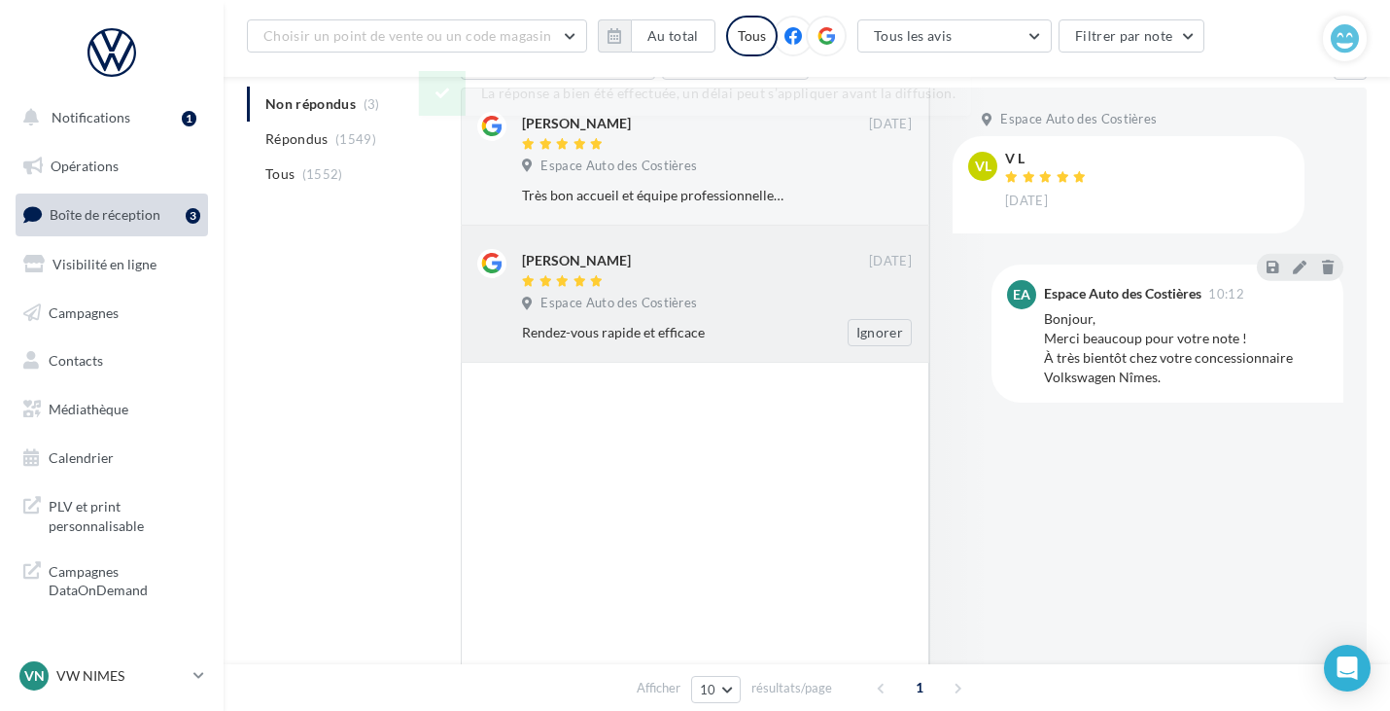
click at [670, 290] on div at bounding box center [695, 282] width 347 height 17
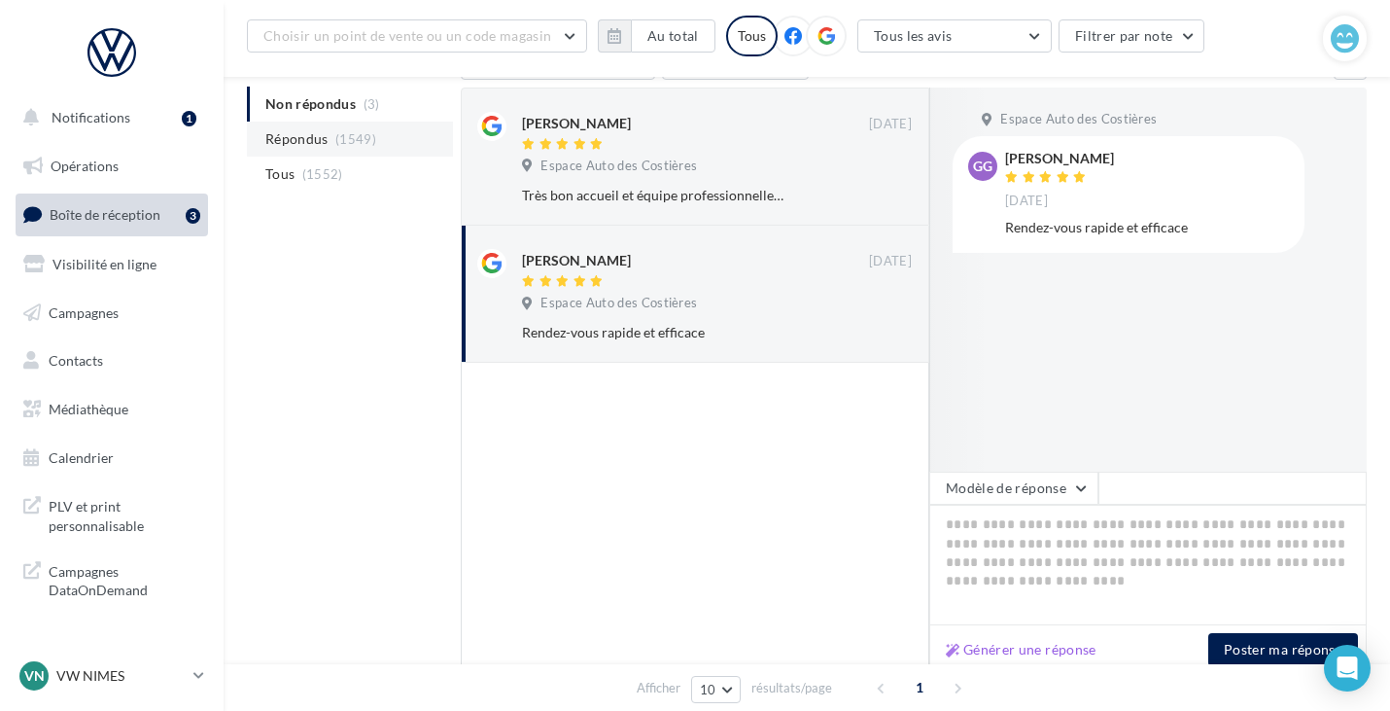
click at [295, 141] on span "Répondus" at bounding box center [296, 138] width 63 height 19
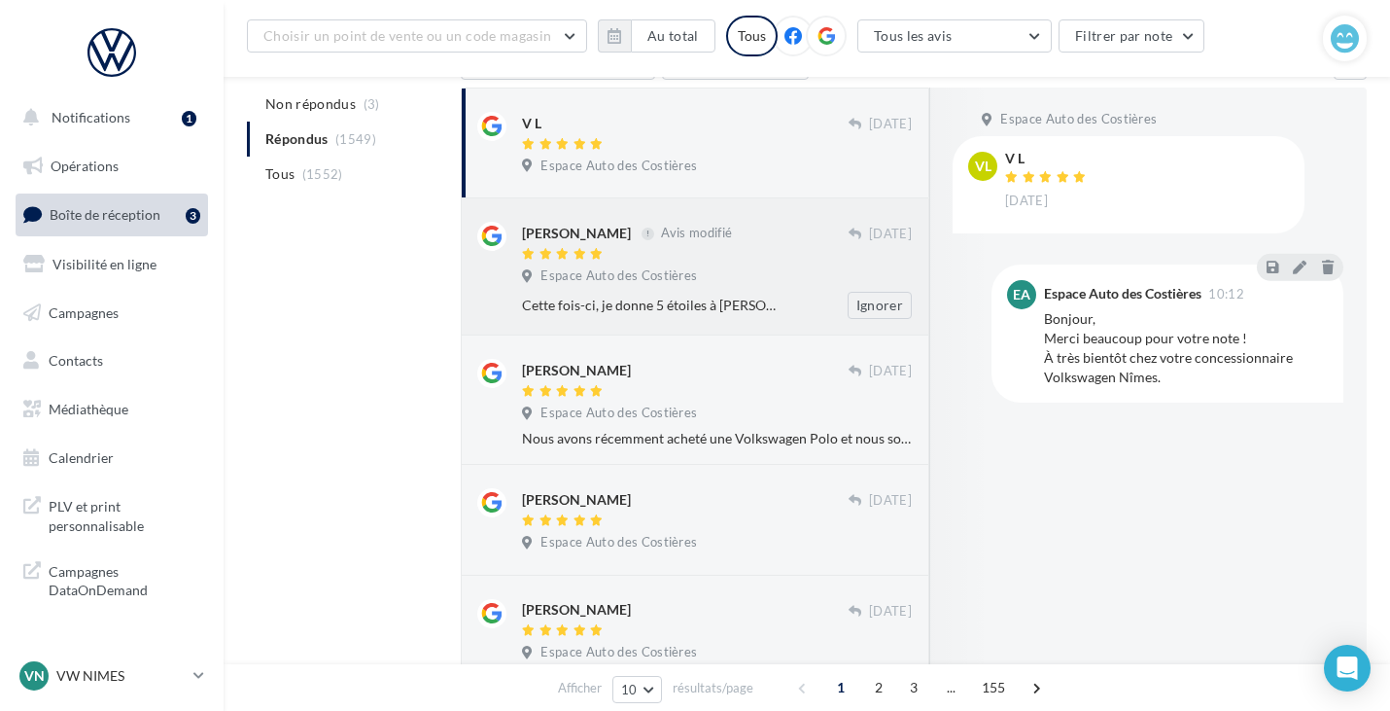
click at [637, 312] on div "Cette fois-ci, je donne 5 étoiles à [PERSON_NAME], responsable du service carro…" at bounding box center [653, 305] width 263 height 19
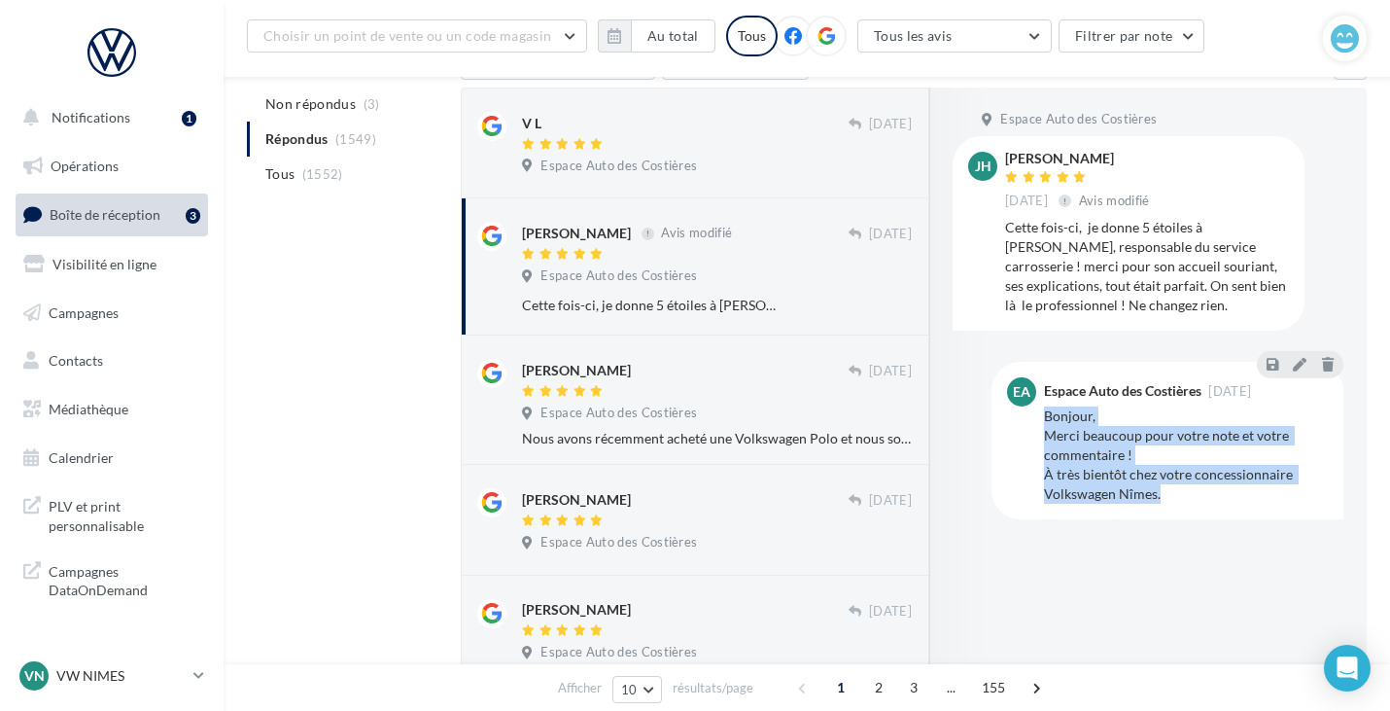
drag, startPoint x: 1042, startPoint y: 420, endPoint x: 1163, endPoint y: 500, distance: 144.5
click at [1163, 500] on div "EA Espace Auto des Costières [DATE] Bonjour, Merci beaucoup pour votre note et …" at bounding box center [1167, 440] width 321 height 126
copy div "Bonjour, Merci beaucoup pour votre note et votre commentaire ! À très bientôt c…"
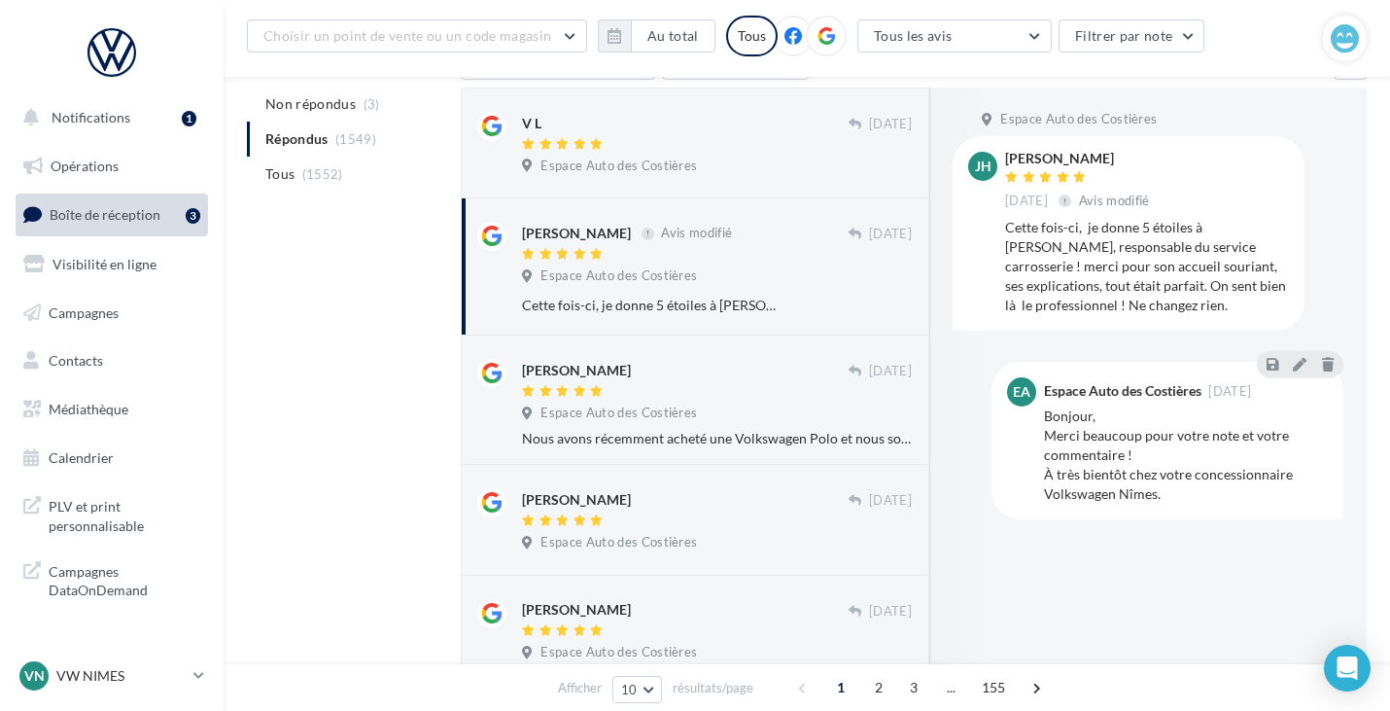
click at [330, 108] on span "Non répondus" at bounding box center [310, 103] width 90 height 19
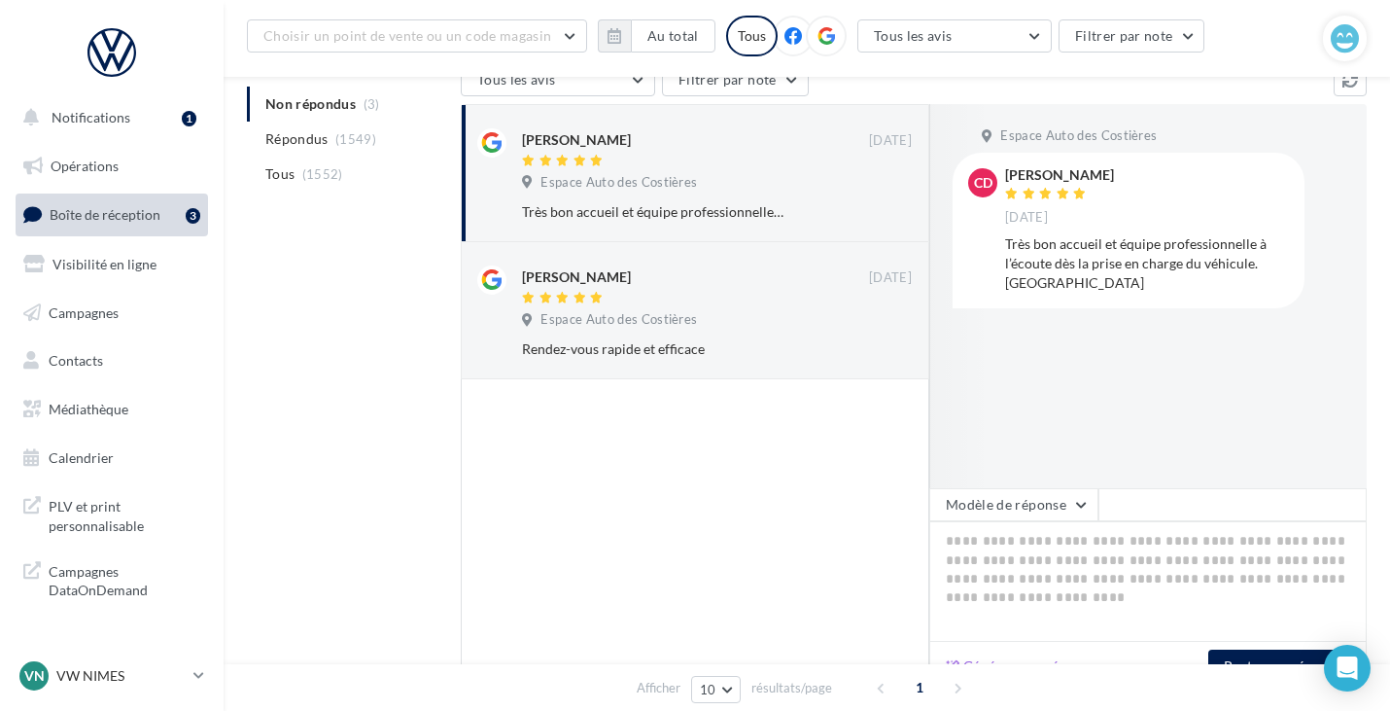
scroll to position [138, 0]
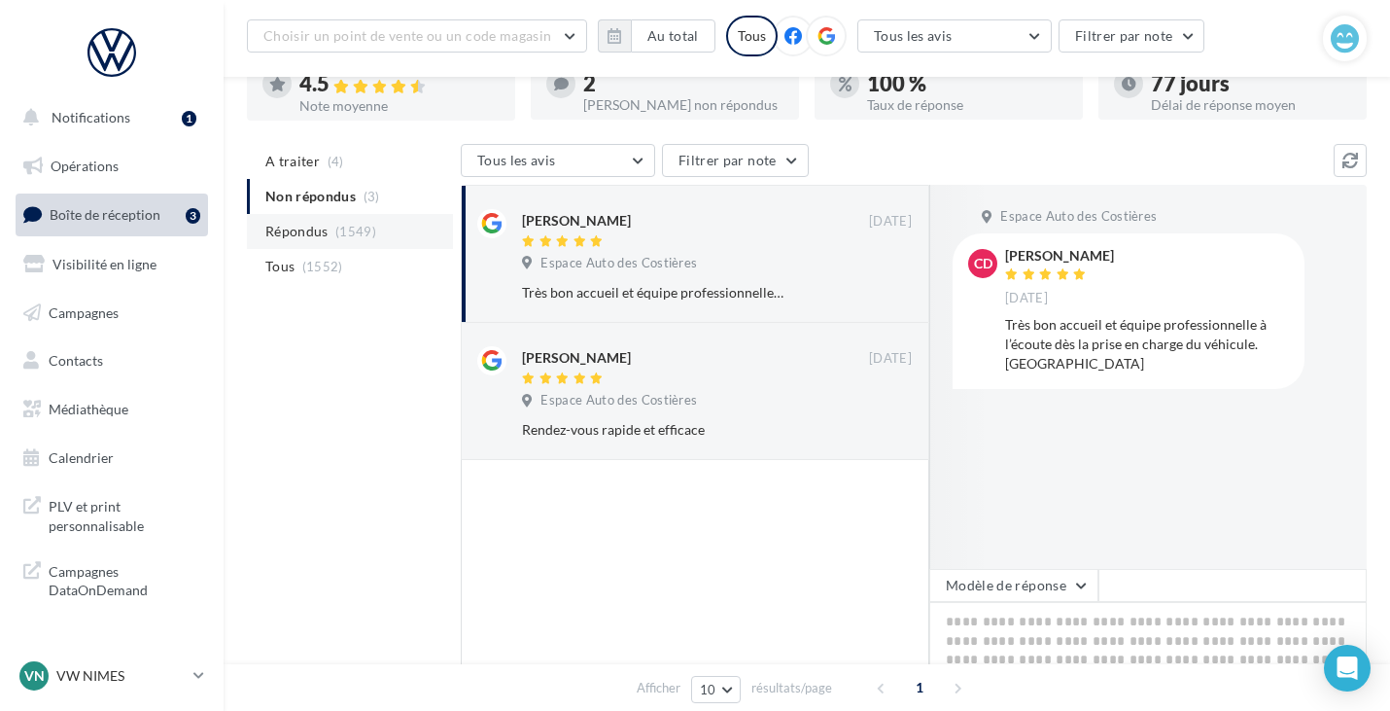
click at [339, 233] on span "(1549)" at bounding box center [355, 232] width 41 height 16
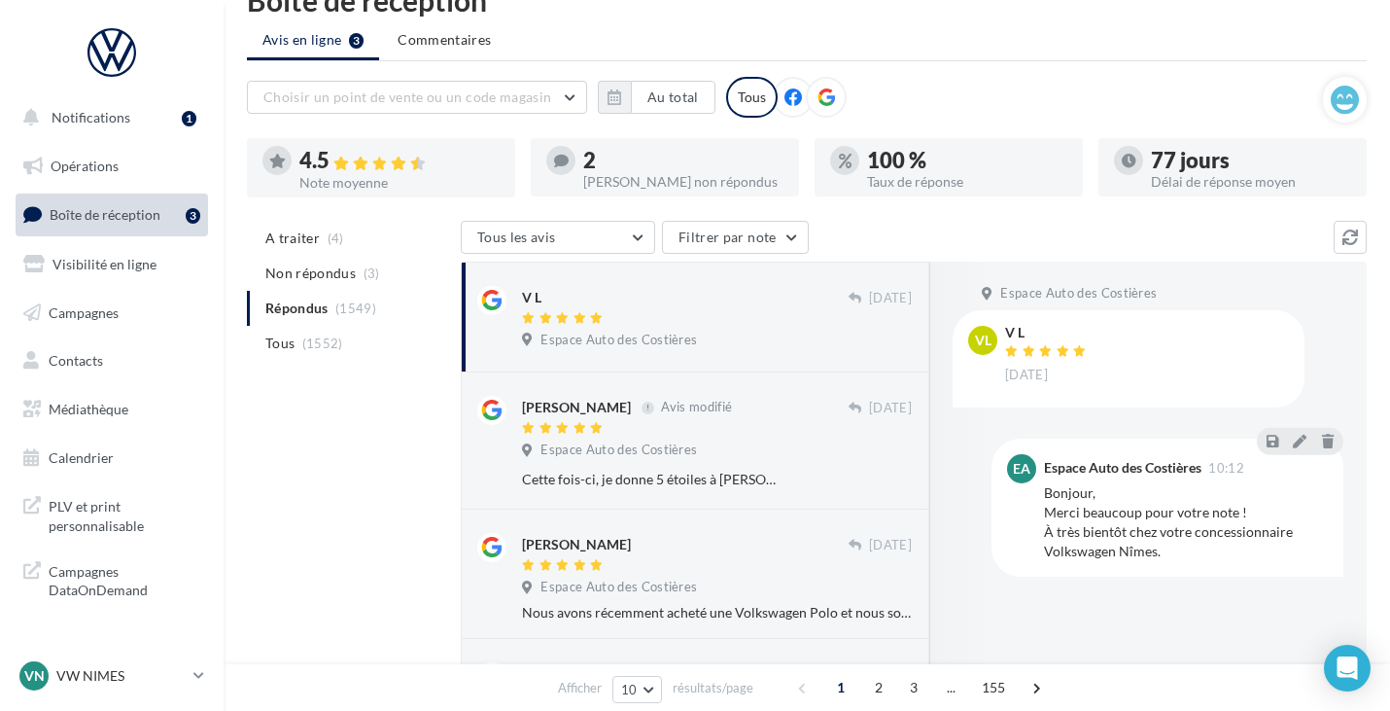
scroll to position [0, 0]
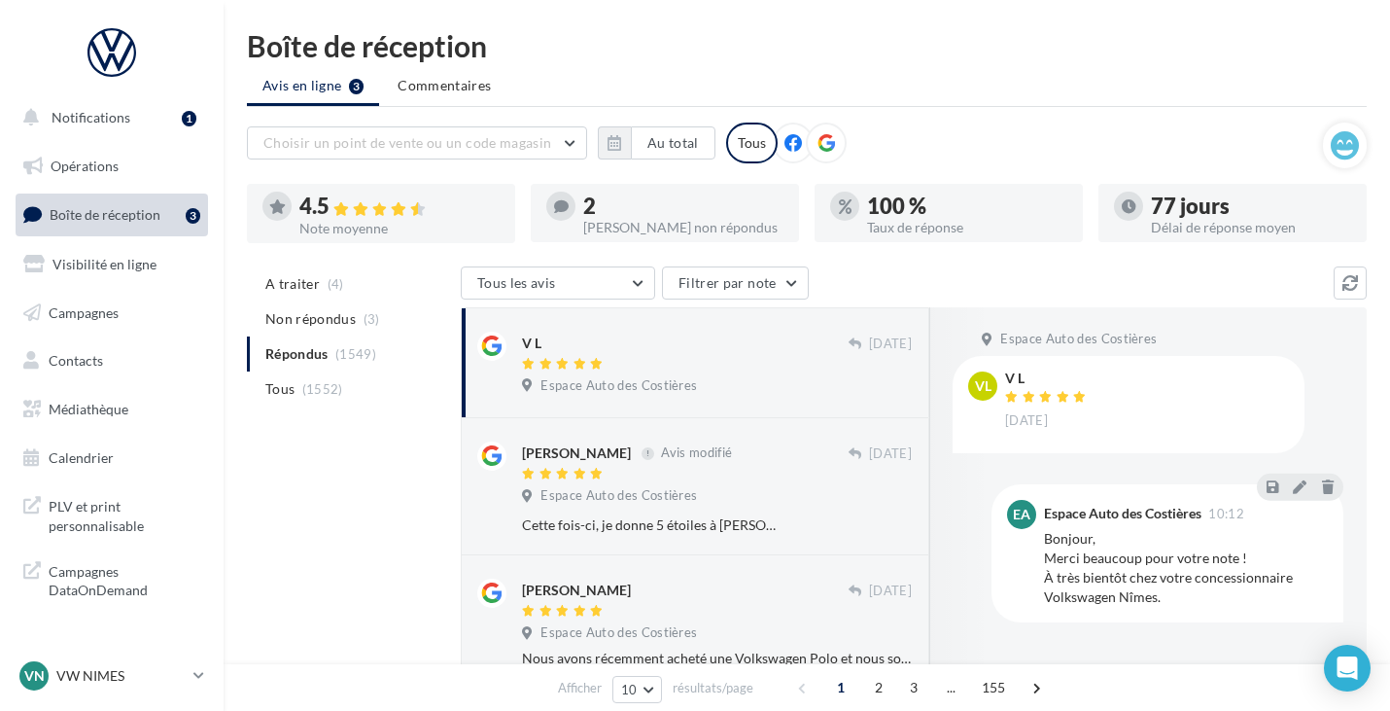
click at [664, 365] on div at bounding box center [685, 365] width 327 height 17
click at [675, 385] on span "Espace Auto des Costières" at bounding box center [619, 386] width 157 height 18
click at [682, 459] on span "Avis modifié" at bounding box center [696, 453] width 71 height 16
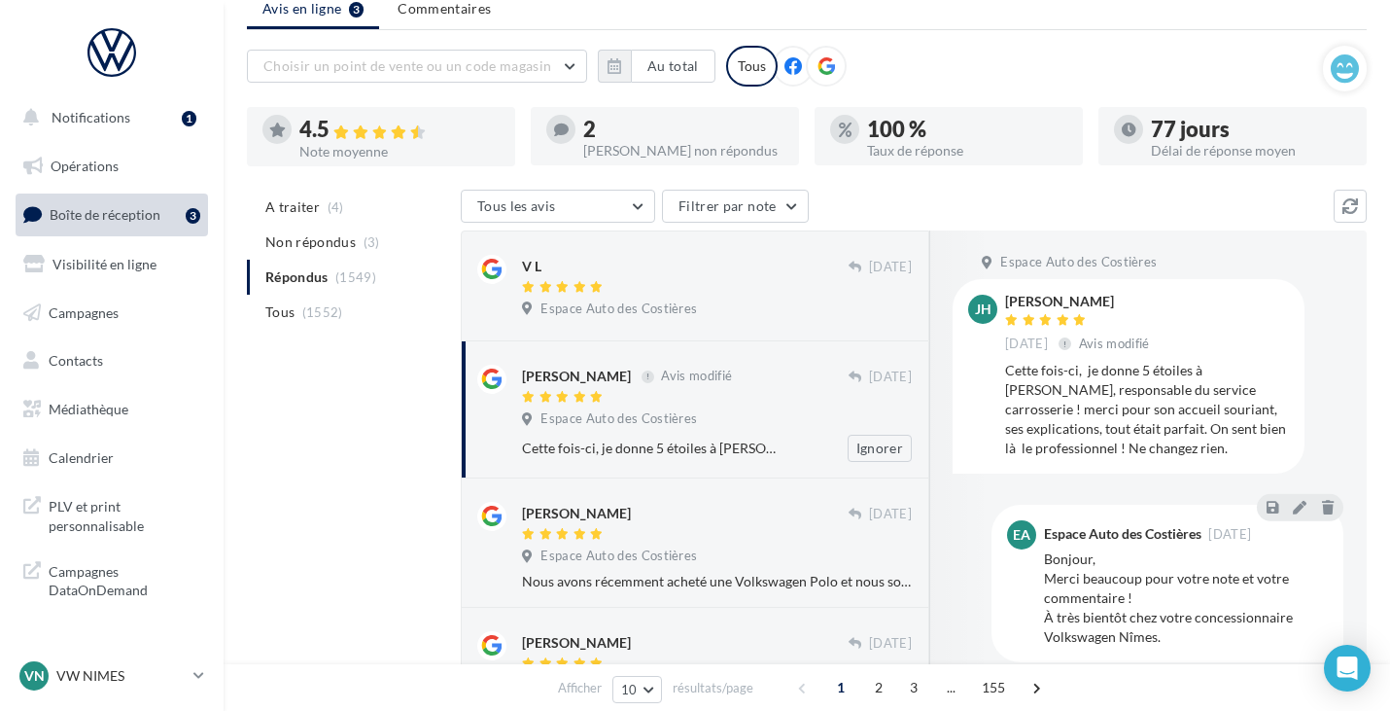
scroll to position [97, 0]
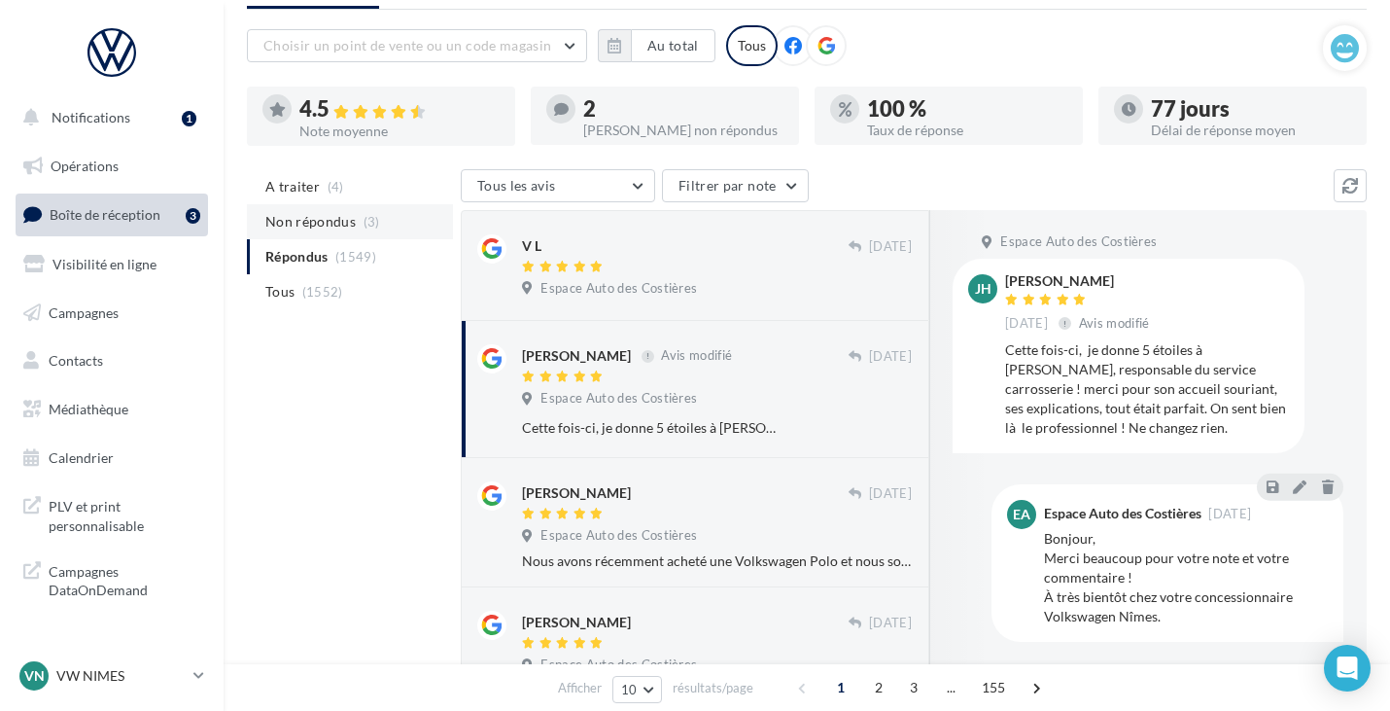
click at [364, 227] on span "(3)" at bounding box center [372, 222] width 17 height 16
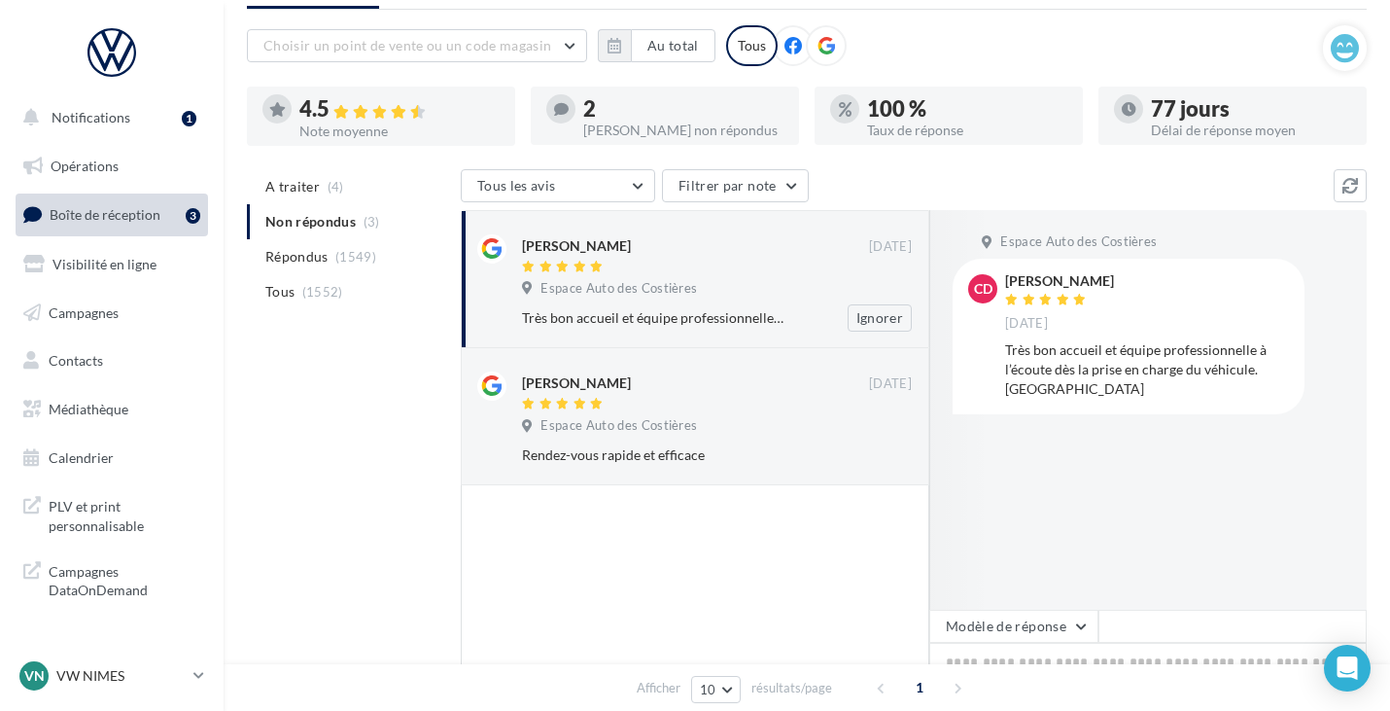
click at [611, 295] on span "Espace Auto des Costières" at bounding box center [619, 289] width 157 height 18
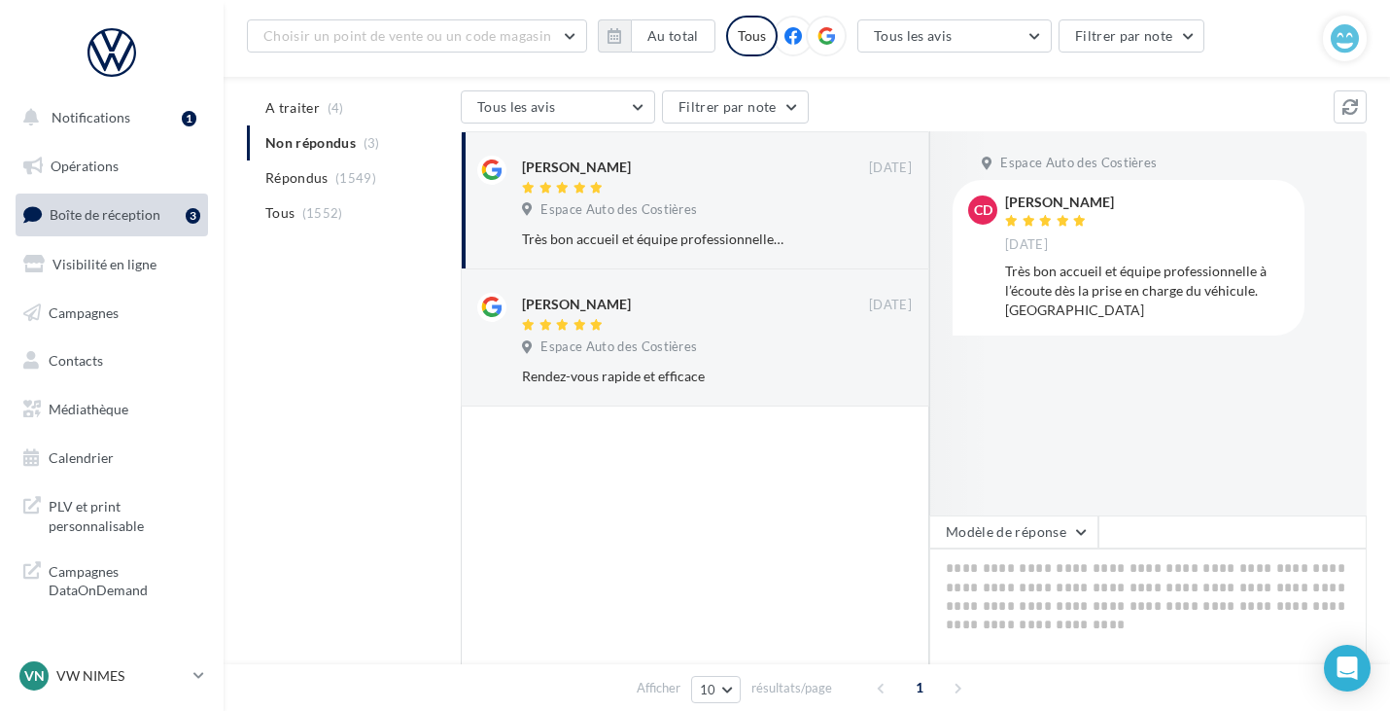
scroll to position [194, 0]
click at [1043, 558] on textarea at bounding box center [1148, 605] width 438 height 121
paste textarea "**********"
type textarea "**********"
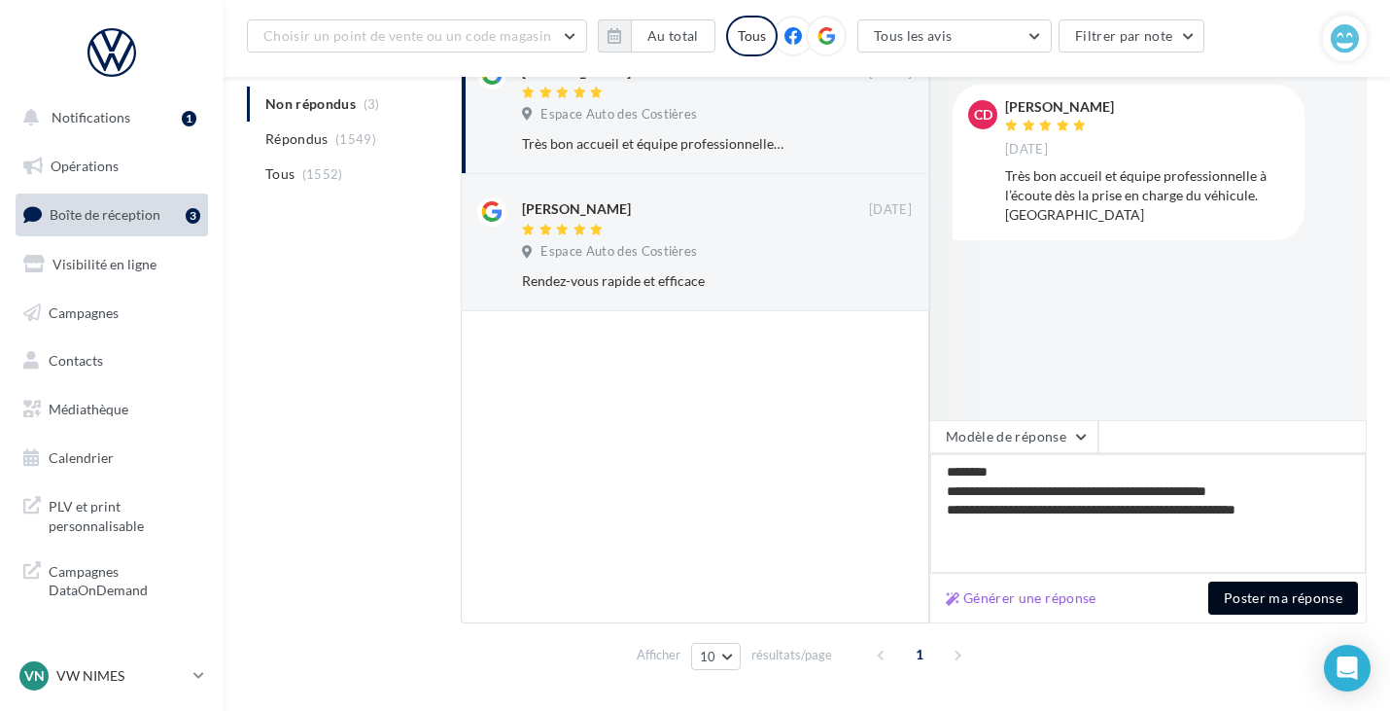
scroll to position [292, 0]
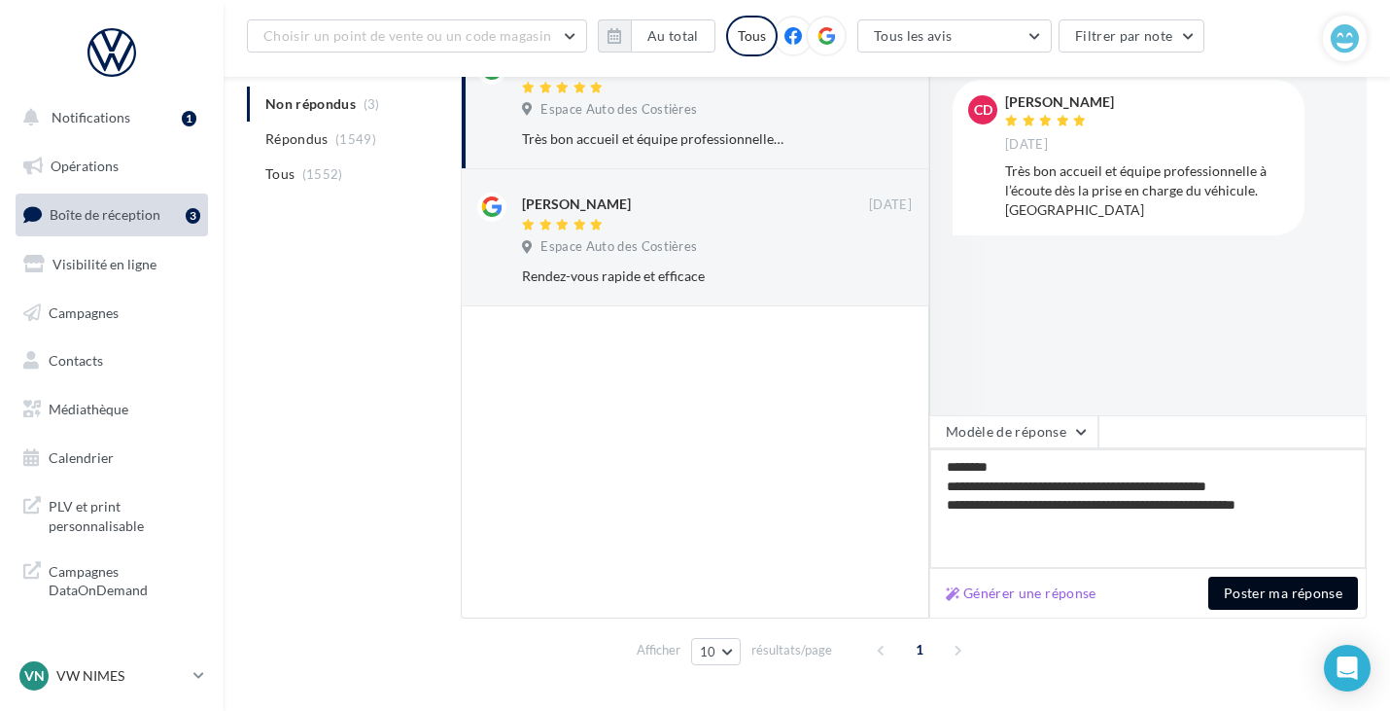
type textarea "**********"
click at [1280, 600] on button "Poster ma réponse" at bounding box center [1284, 593] width 150 height 33
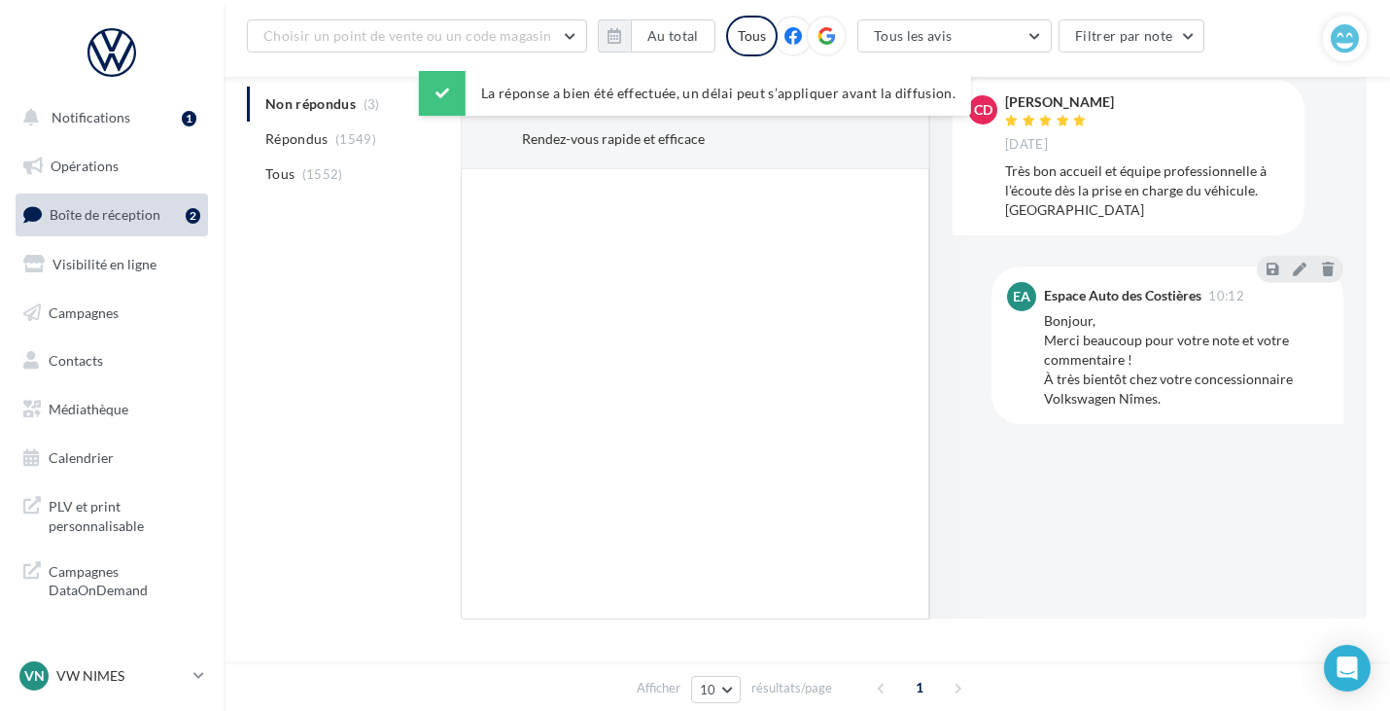
scroll to position [194, 0]
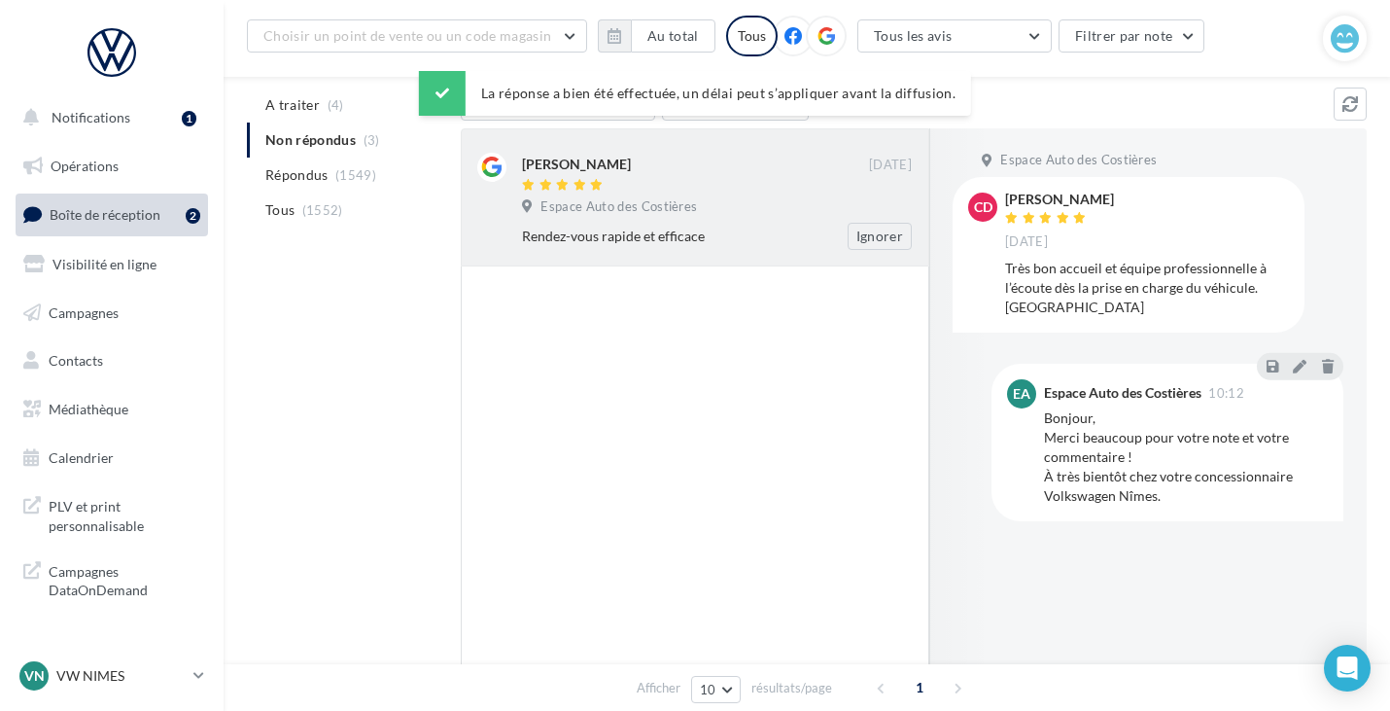
click at [733, 225] on div "Rendez-vous rapide et efficace Ignorer" at bounding box center [724, 236] width 405 height 27
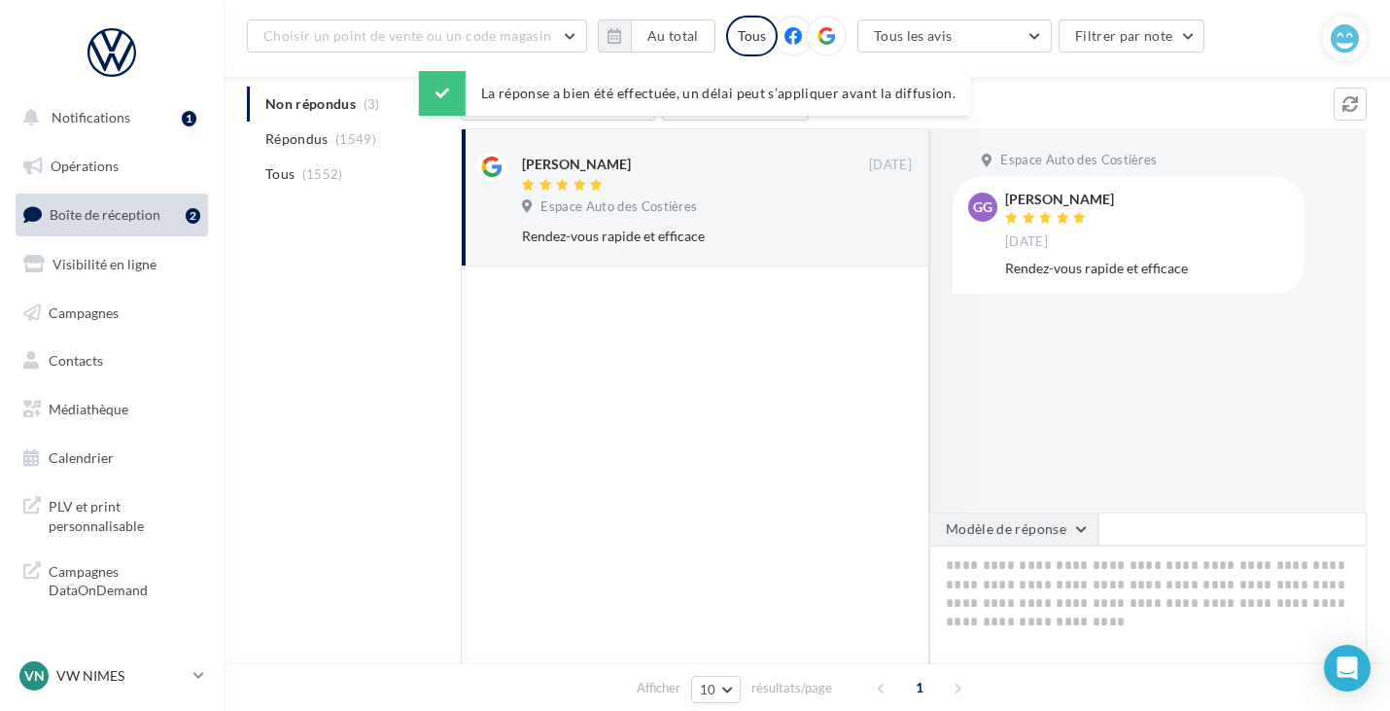
scroll to position [292, 0]
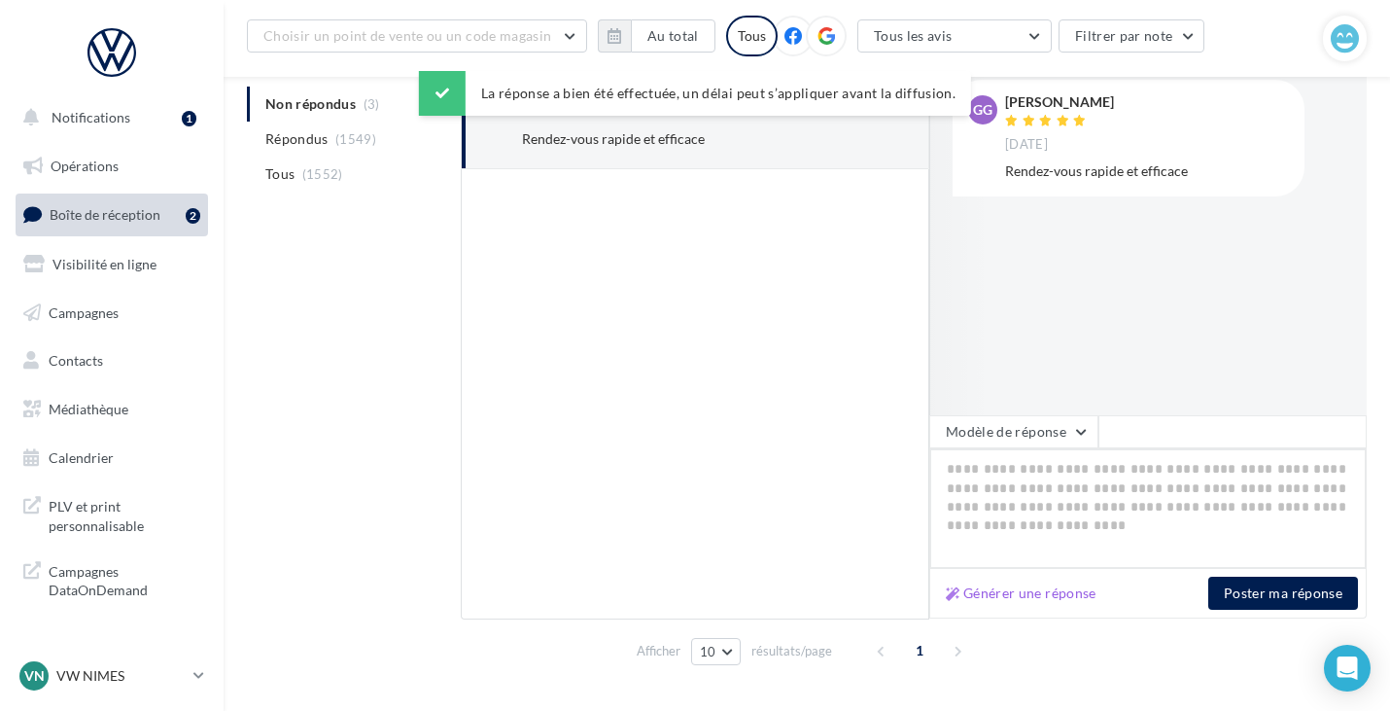
click at [1013, 458] on textarea at bounding box center [1148, 508] width 438 height 121
paste textarea "**********"
type textarea "**********"
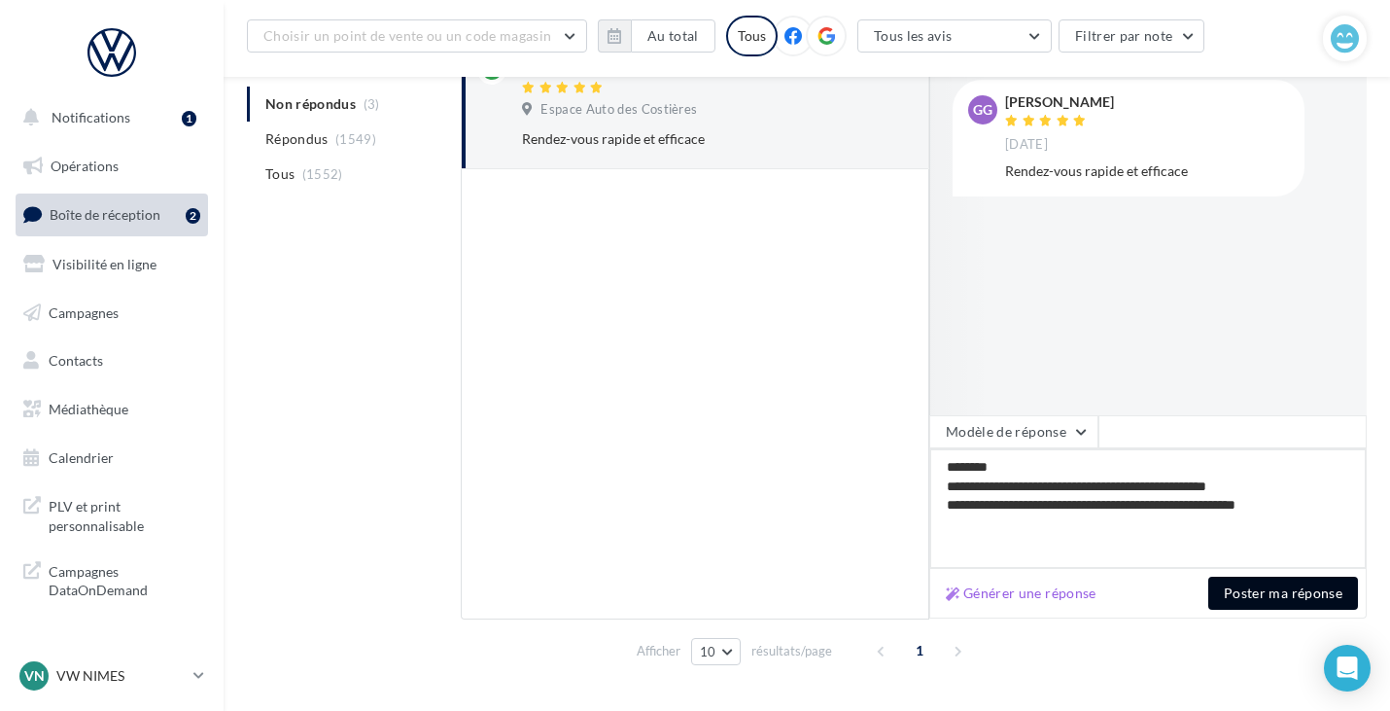
type textarea "**********"
click at [1251, 597] on button "Poster ma réponse" at bounding box center [1284, 593] width 150 height 33
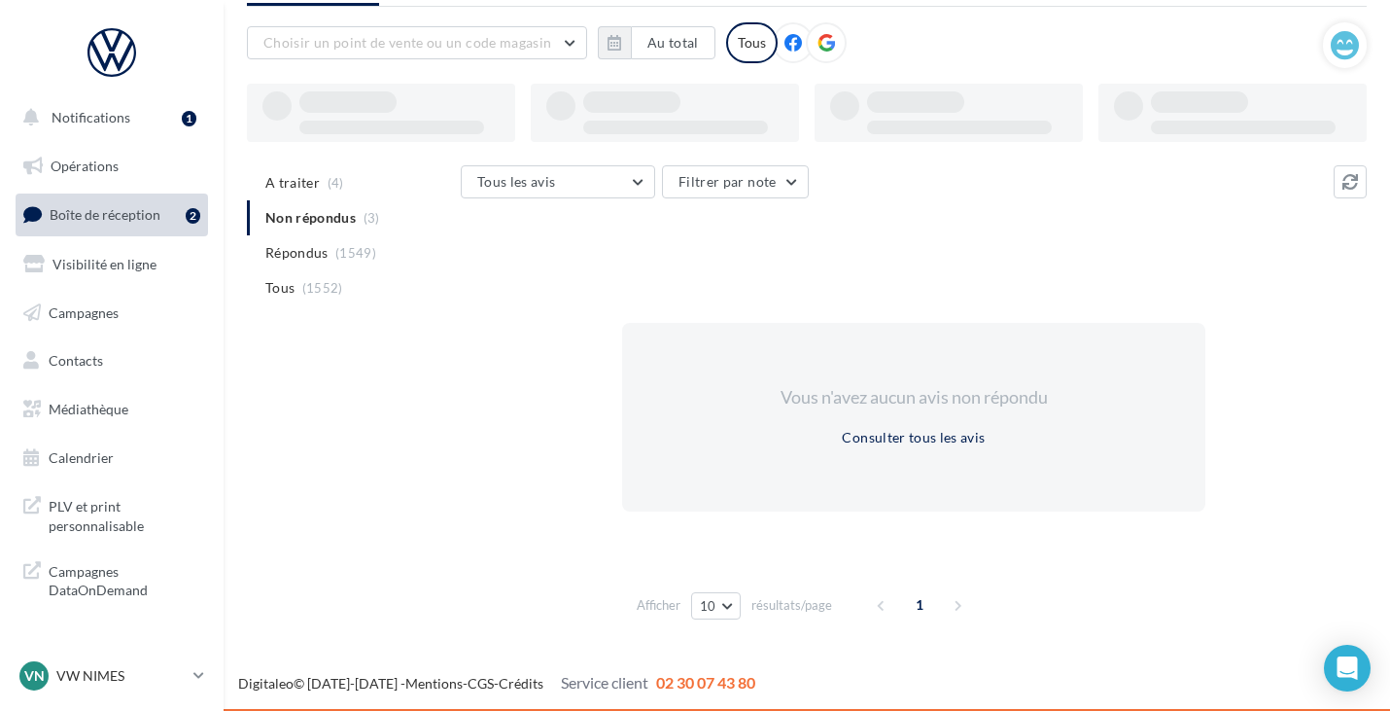
scroll to position [102, 0]
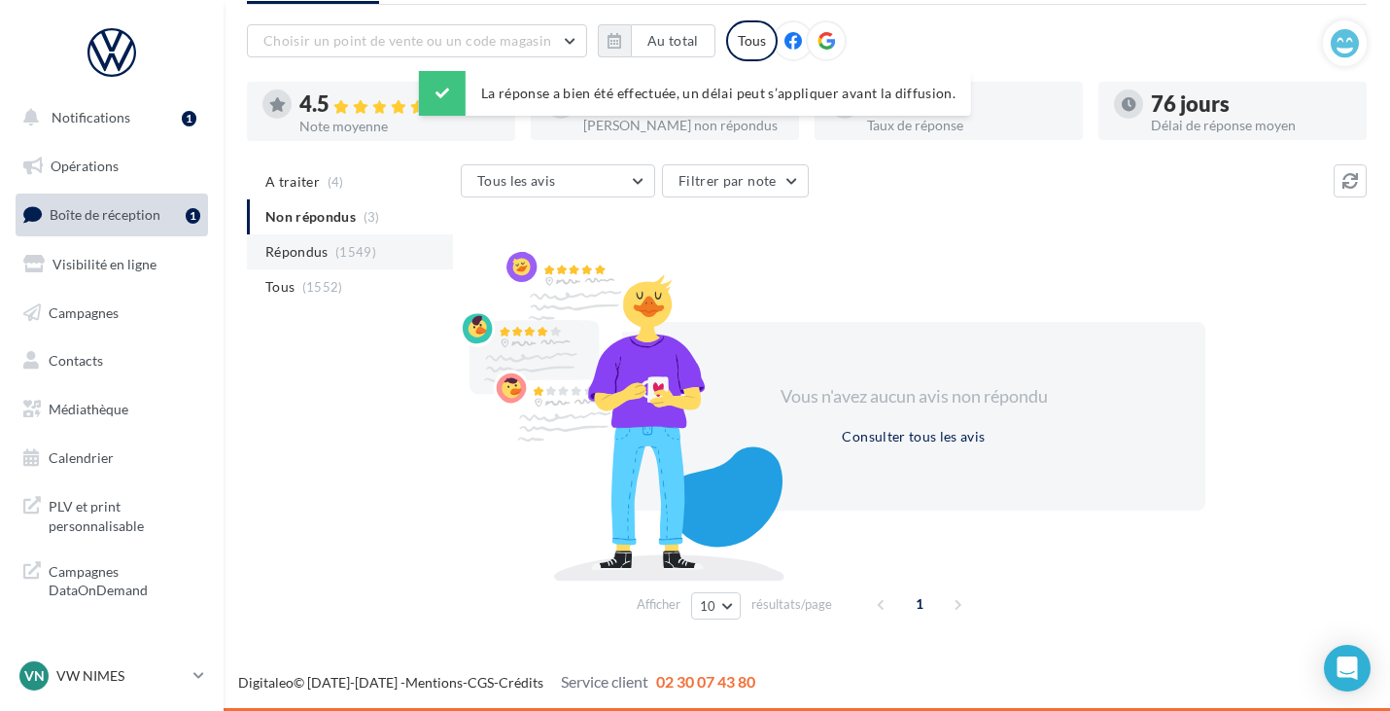
click at [346, 255] on span "(1549)" at bounding box center [355, 252] width 41 height 16
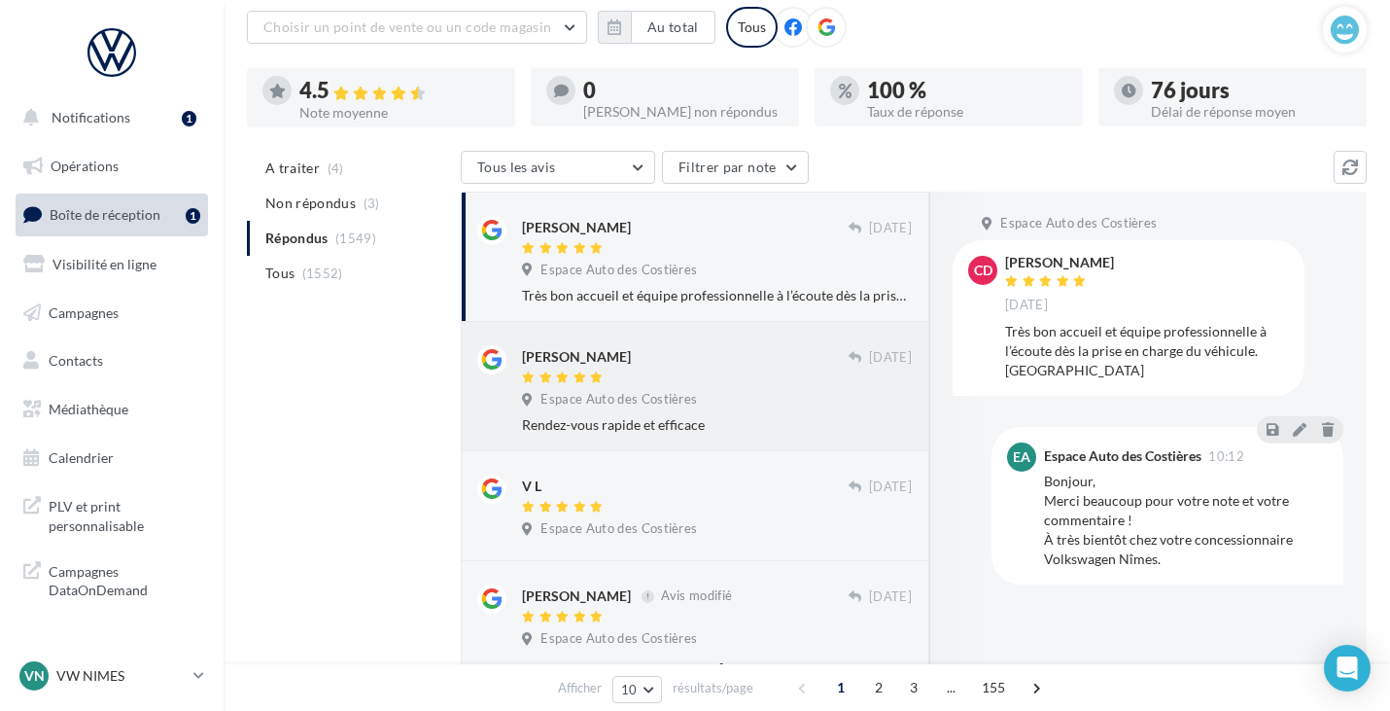
click at [690, 337] on div "[PERSON_NAME] [DATE] Espace Auto des Costières Rendez-vous rapide et efficace" at bounding box center [695, 386] width 469 height 129
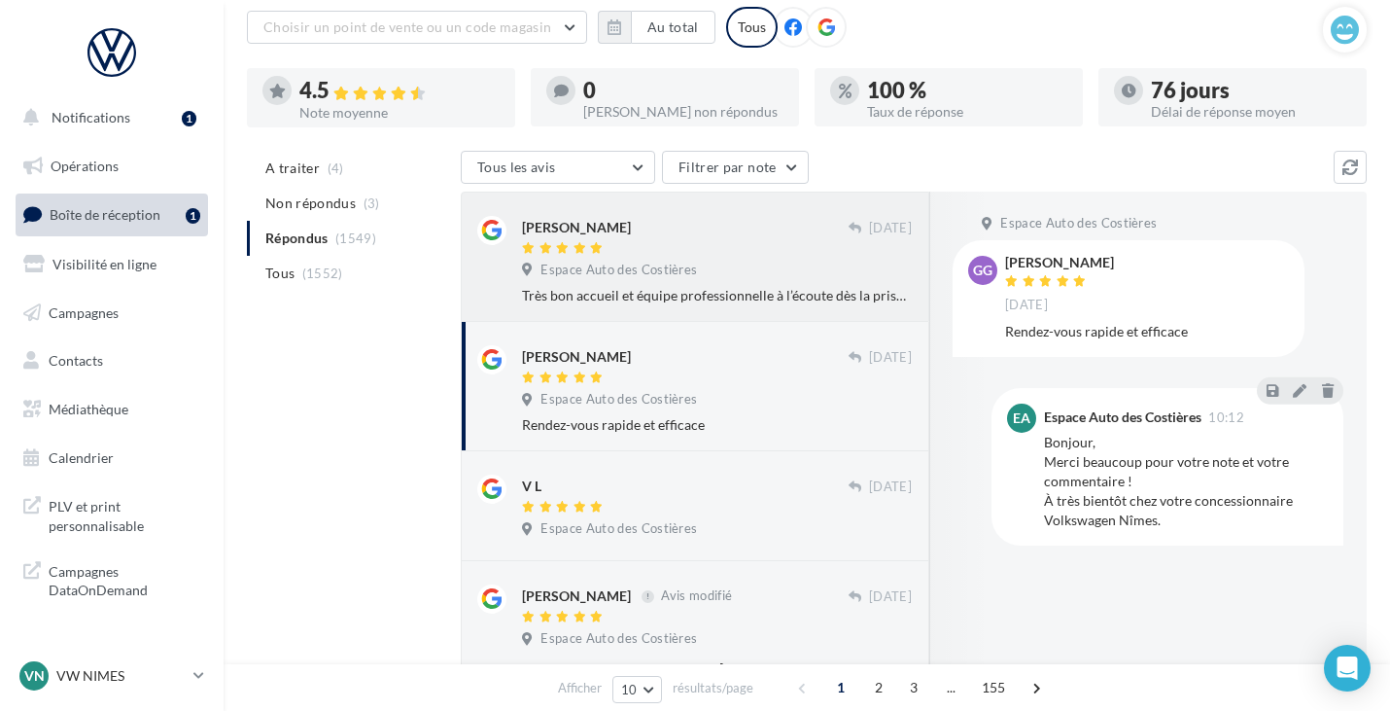
click at [679, 278] on span "Espace Auto des Costières" at bounding box center [619, 271] width 157 height 18
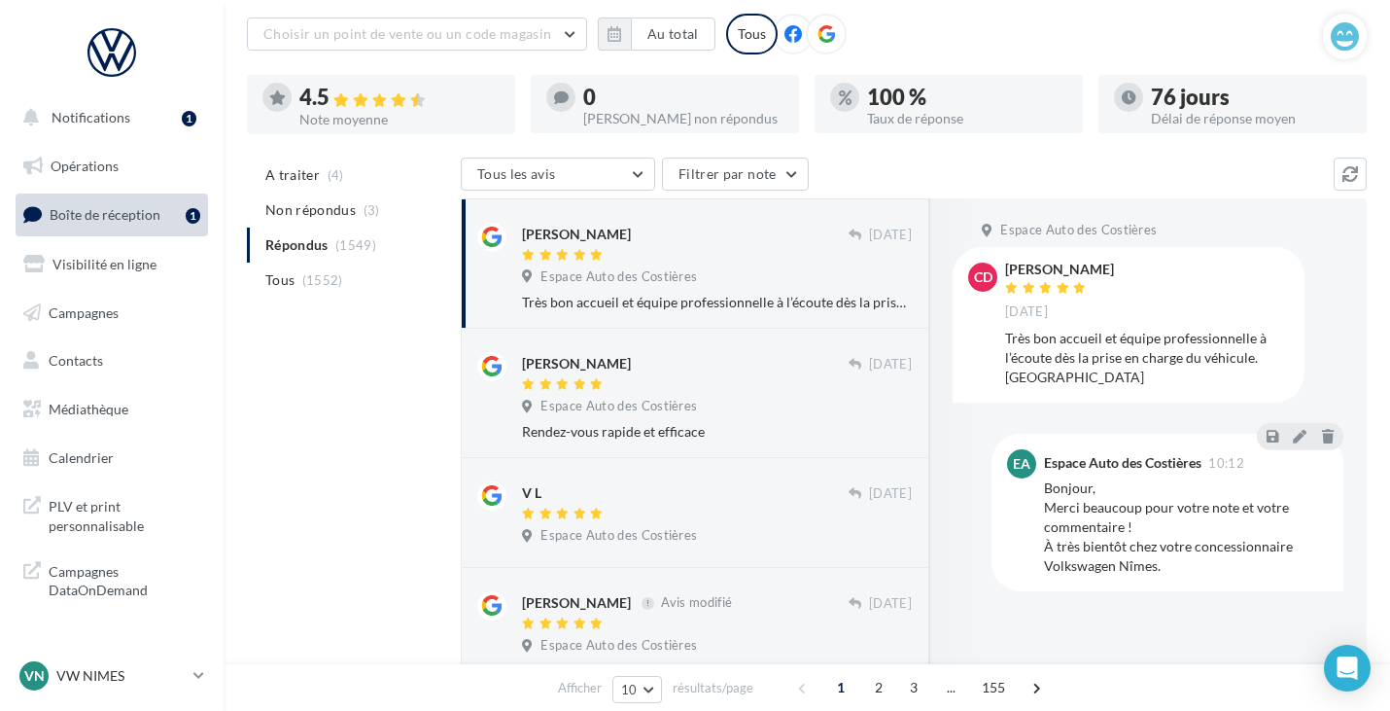
scroll to position [0, 0]
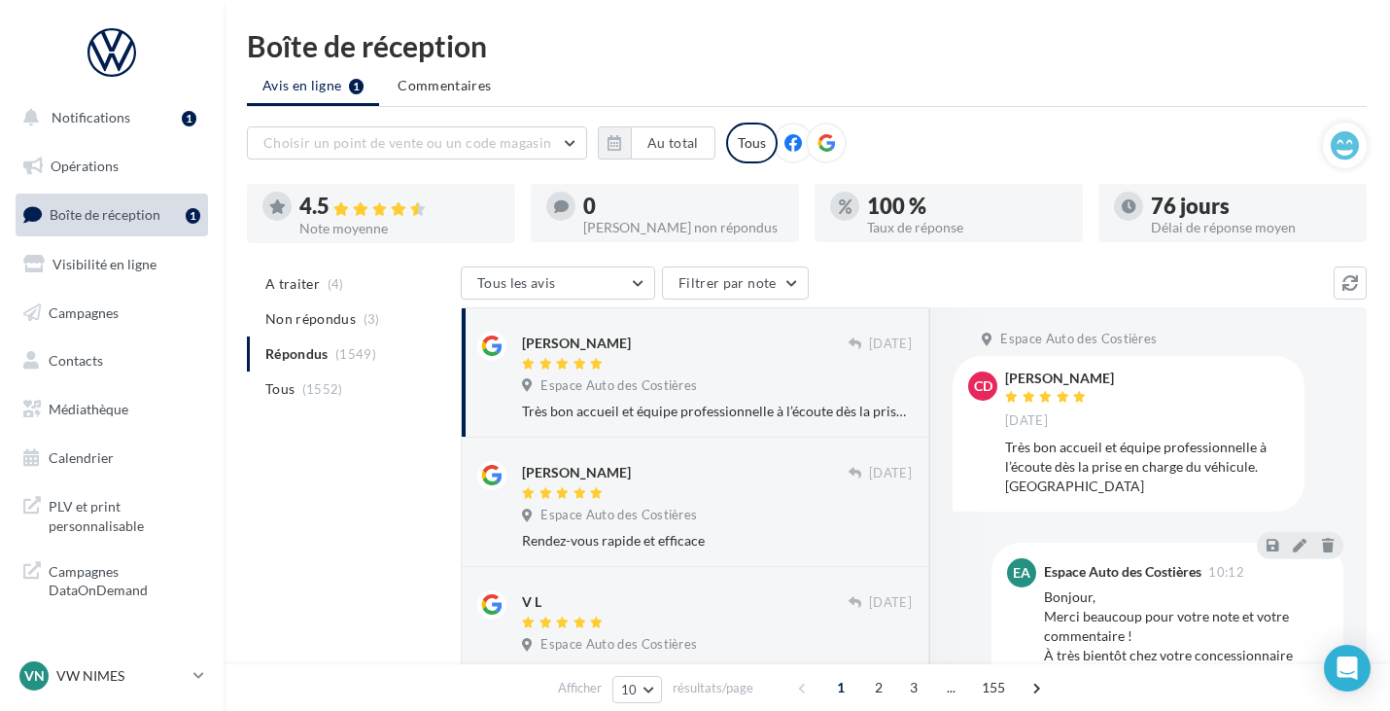
click at [446, 80] on span "Commentaires" at bounding box center [444, 85] width 93 height 19
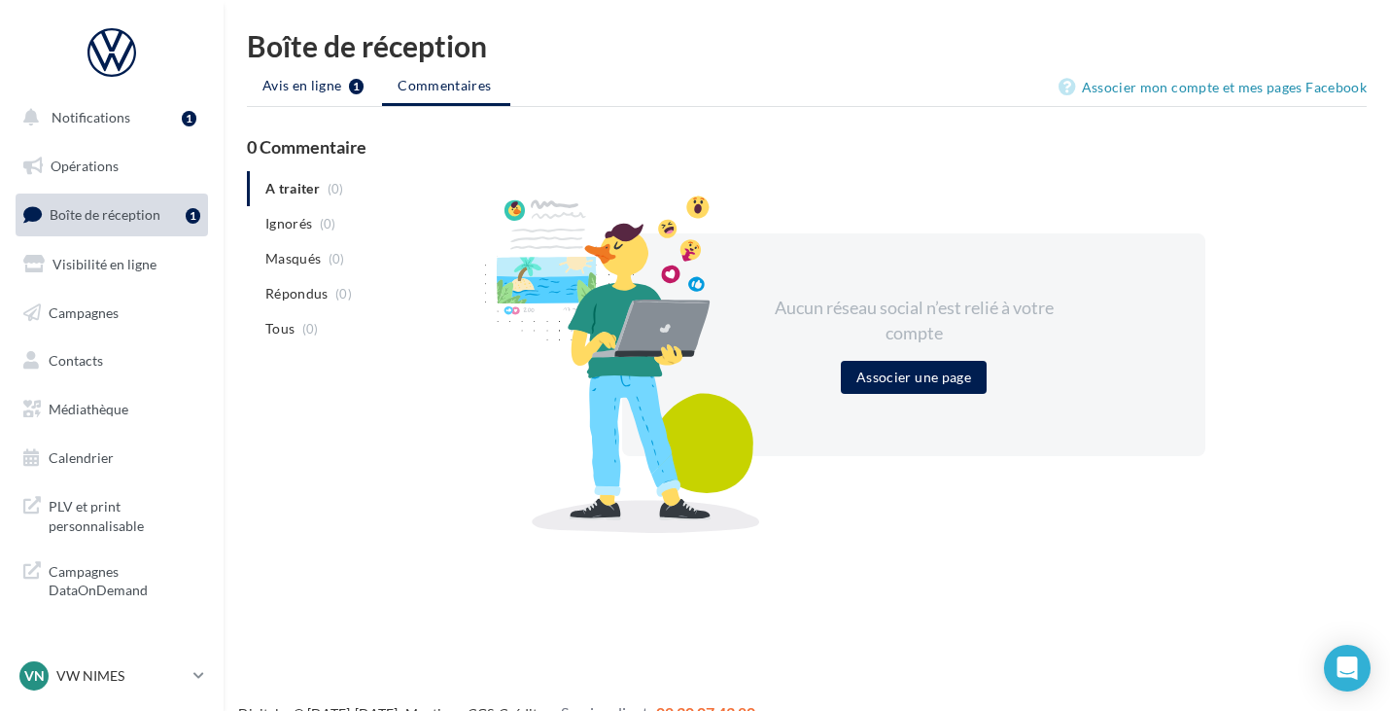
click at [325, 83] on span "Avis en ligne" at bounding box center [303, 85] width 80 height 19
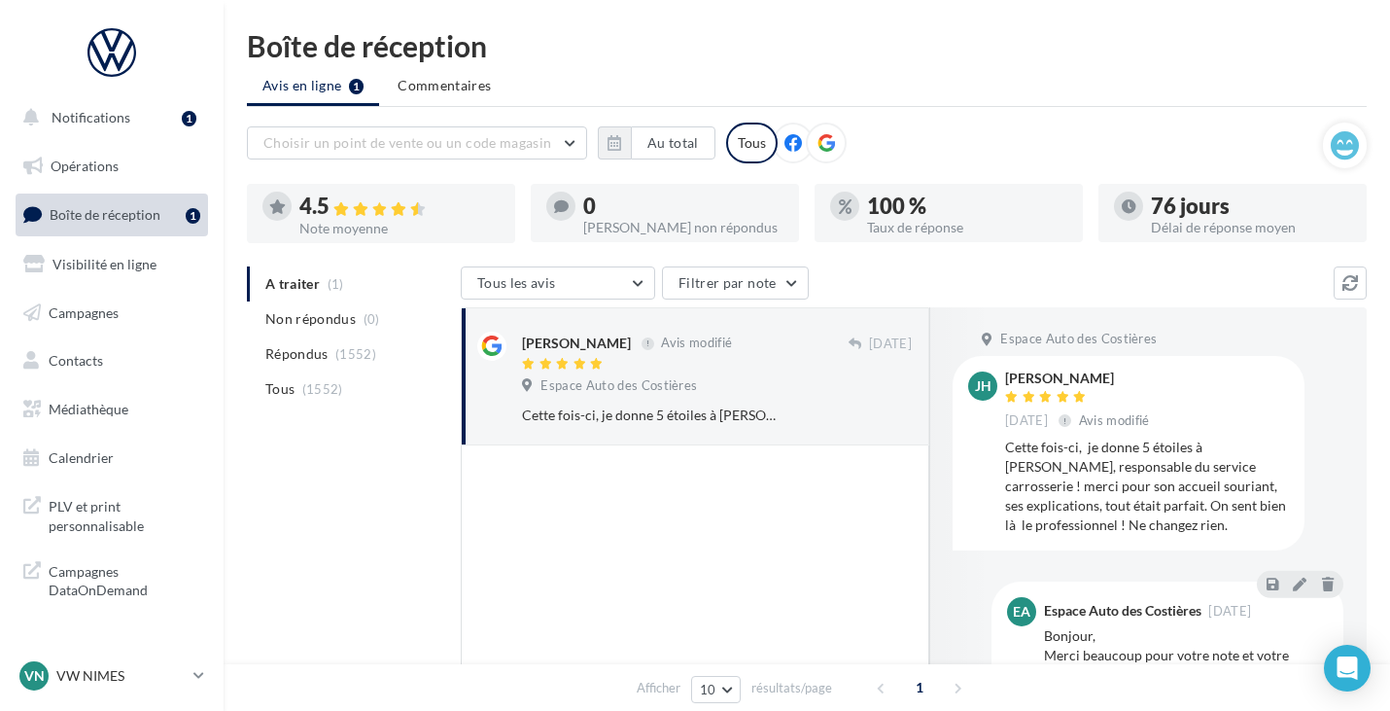
click at [161, 213] on link "Boîte de réception 1" at bounding box center [112, 214] width 200 height 42
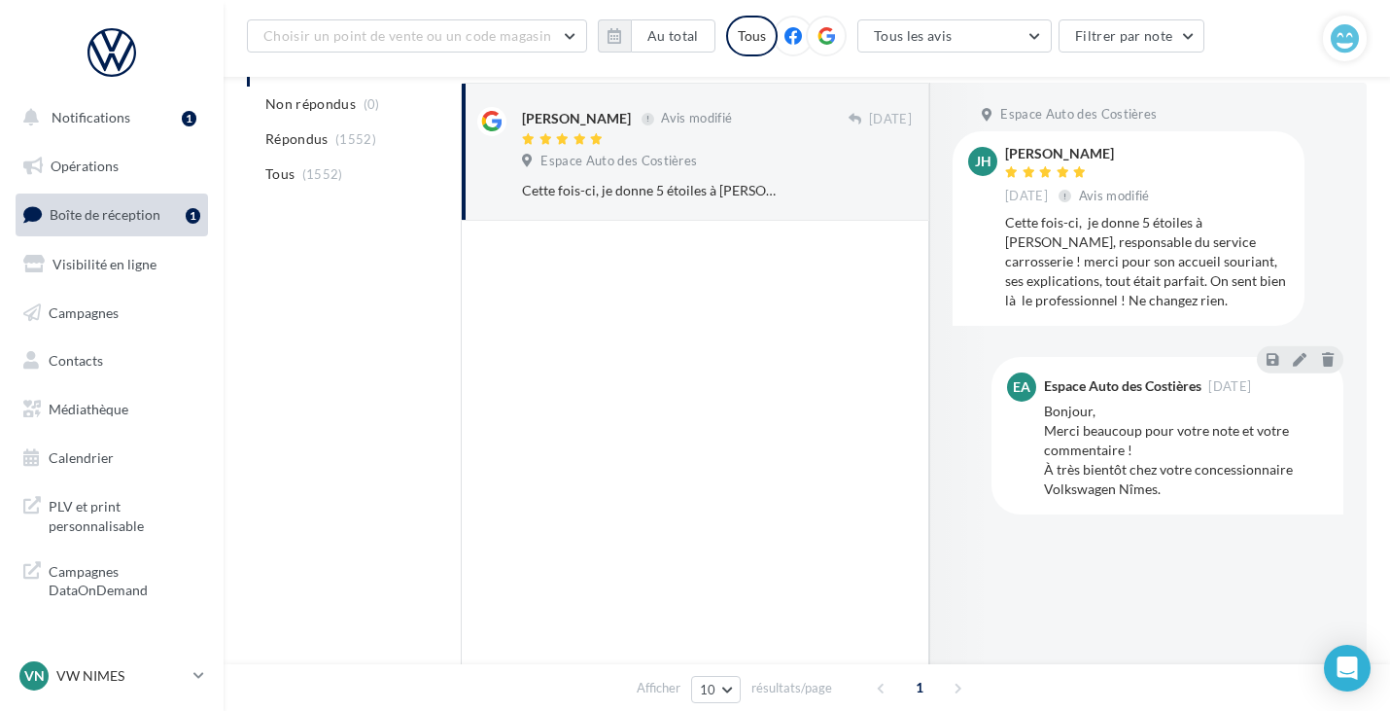
scroll to position [145, 0]
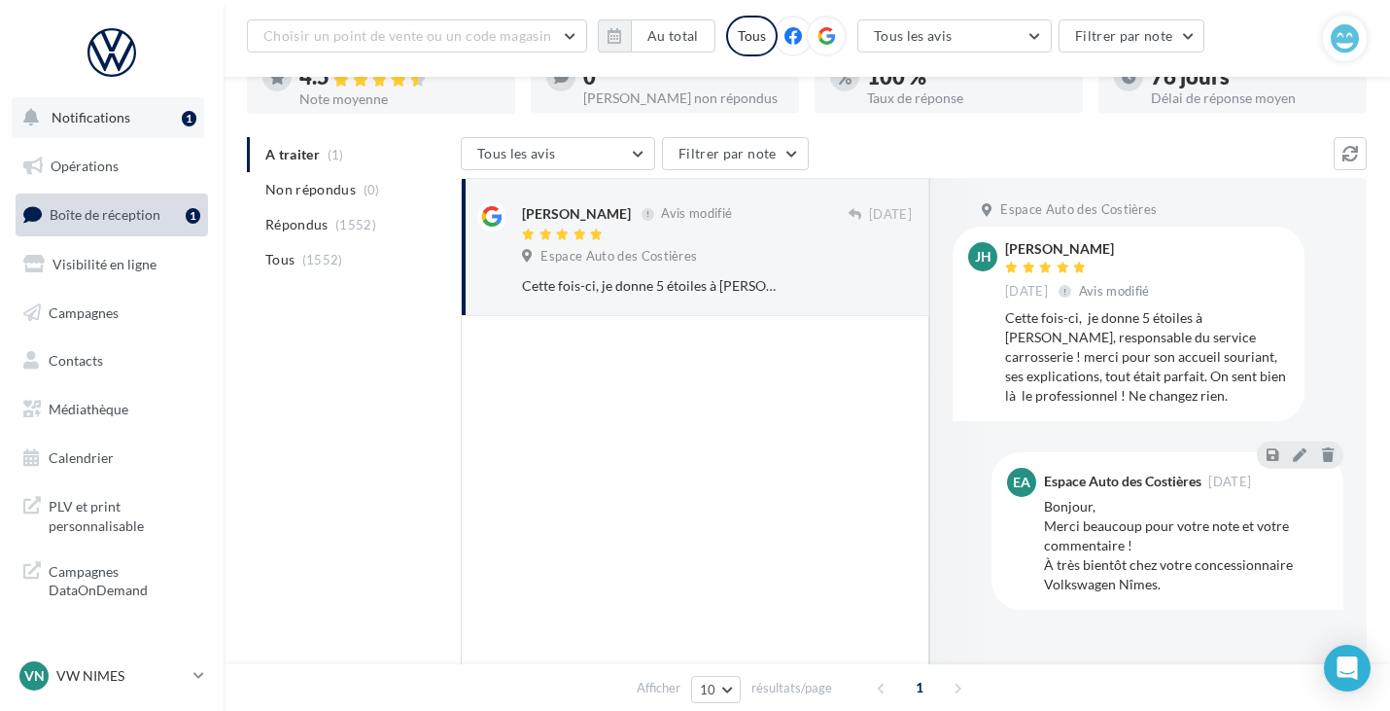
click at [183, 125] on div "1" at bounding box center [193, 117] width 22 height 27
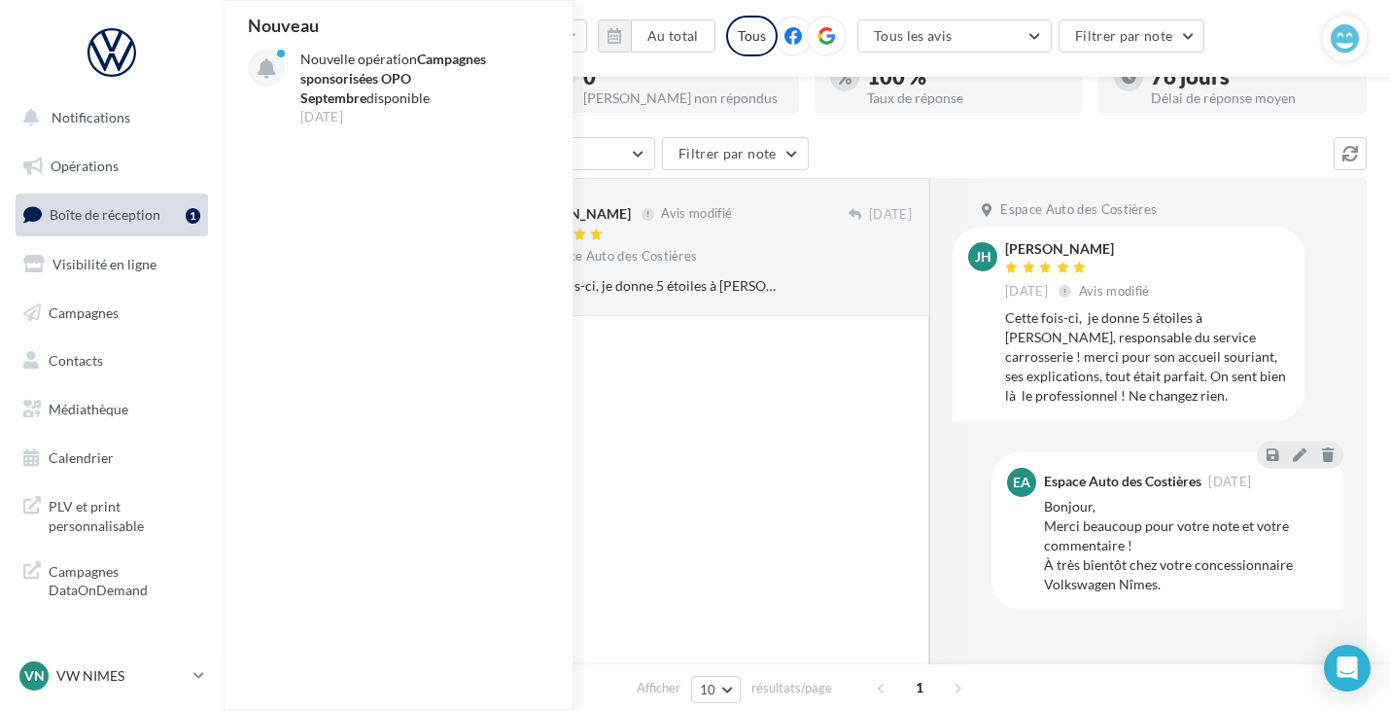
click at [621, 418] on div at bounding box center [695, 540] width 469 height 449
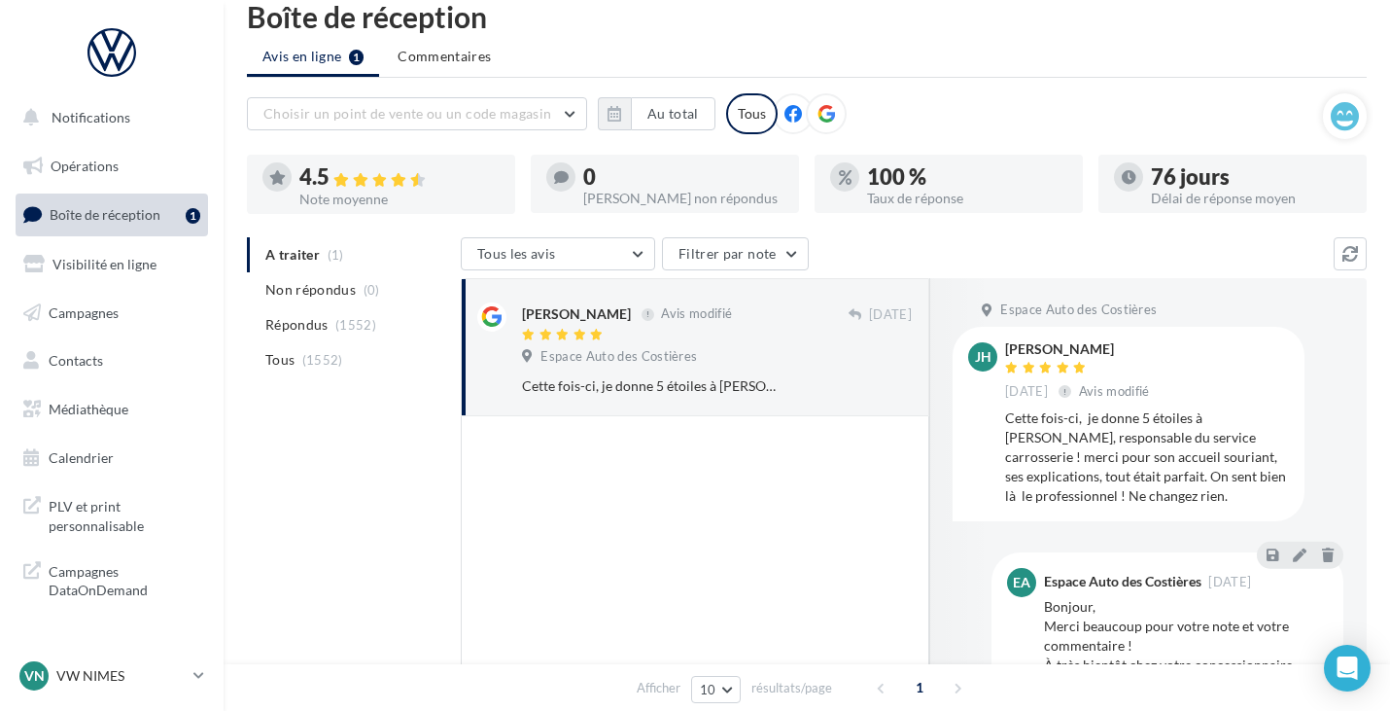
scroll to position [0, 0]
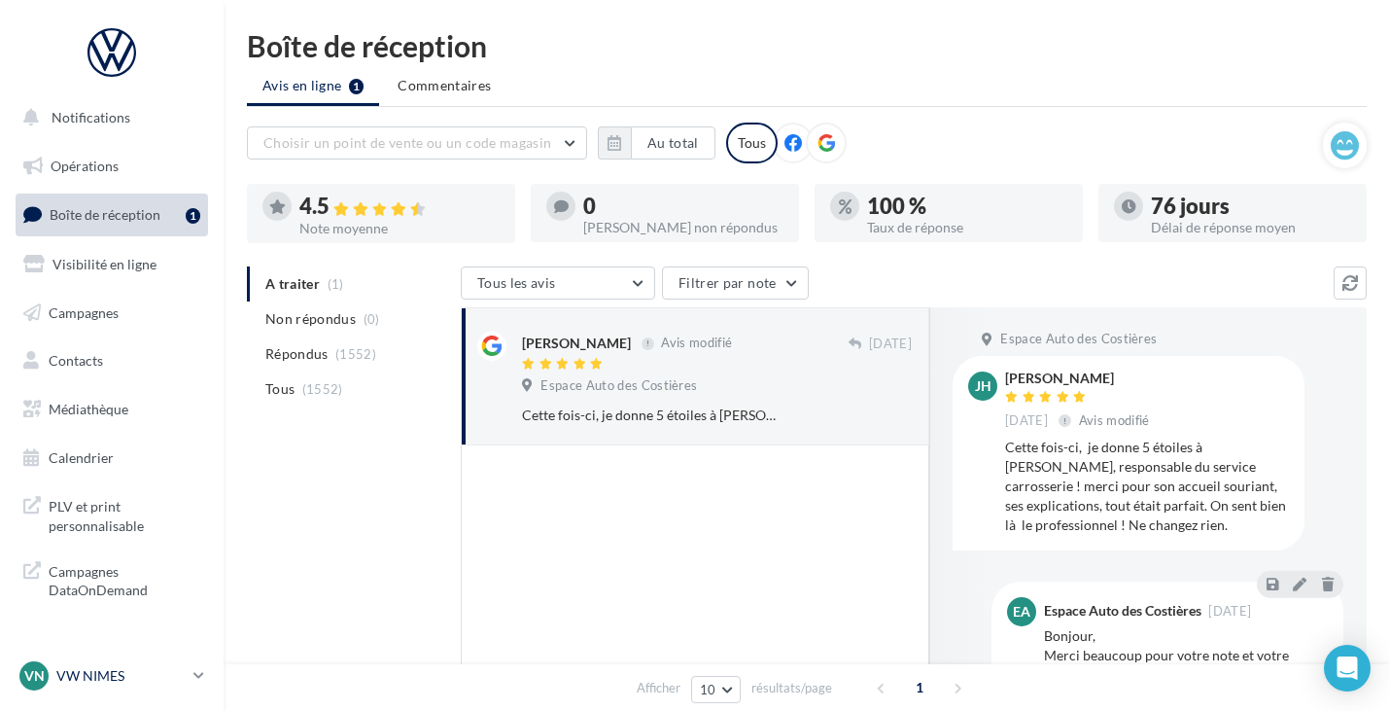
click at [84, 693] on link "VN VW NIMES vw-nim-eli" at bounding box center [112, 675] width 193 height 37
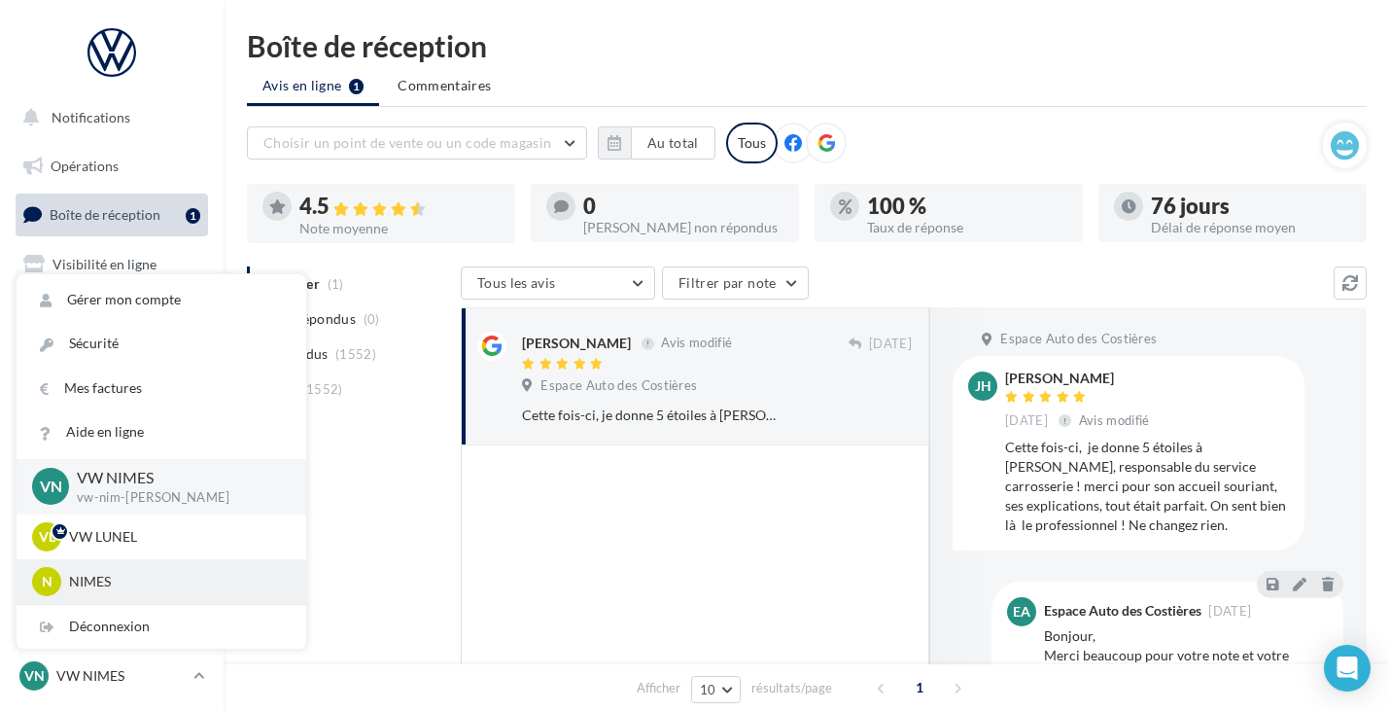
click at [111, 574] on p "NIMES" at bounding box center [176, 581] width 214 height 19
